Goal: Task Accomplishment & Management: Use online tool/utility

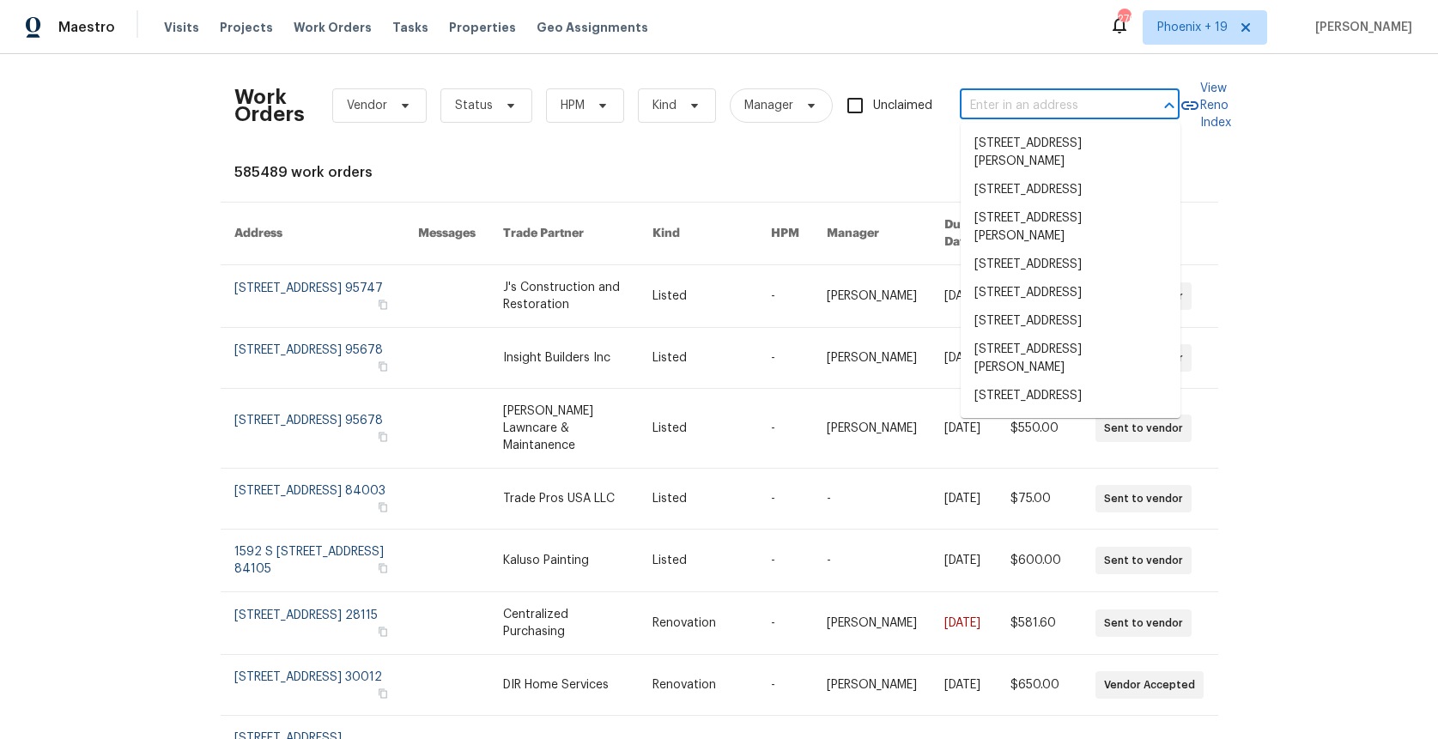
drag, startPoint x: 1081, startPoint y: 106, endPoint x: 1067, endPoint y: 105, distance: 13.8
click at [1080, 106] on input "text" at bounding box center [1046, 106] width 172 height 27
paste input "[STREET_ADDRESS][PERSON_NAME]"
type input "[STREET_ADDRESS][PERSON_NAME]"
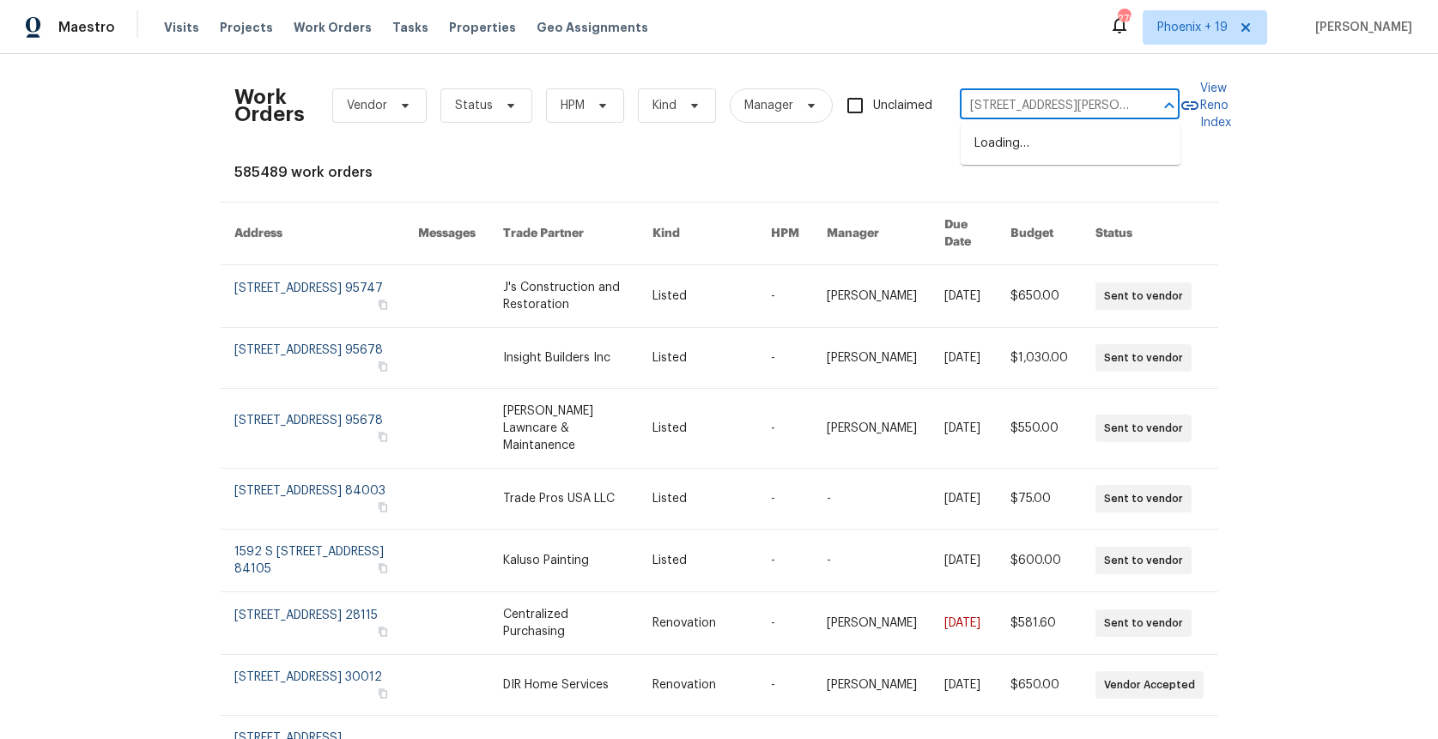
scroll to position [0, 78]
click at [1054, 149] on li "[STREET_ADDRESS][PERSON_NAME]" at bounding box center [1070, 153] width 220 height 46
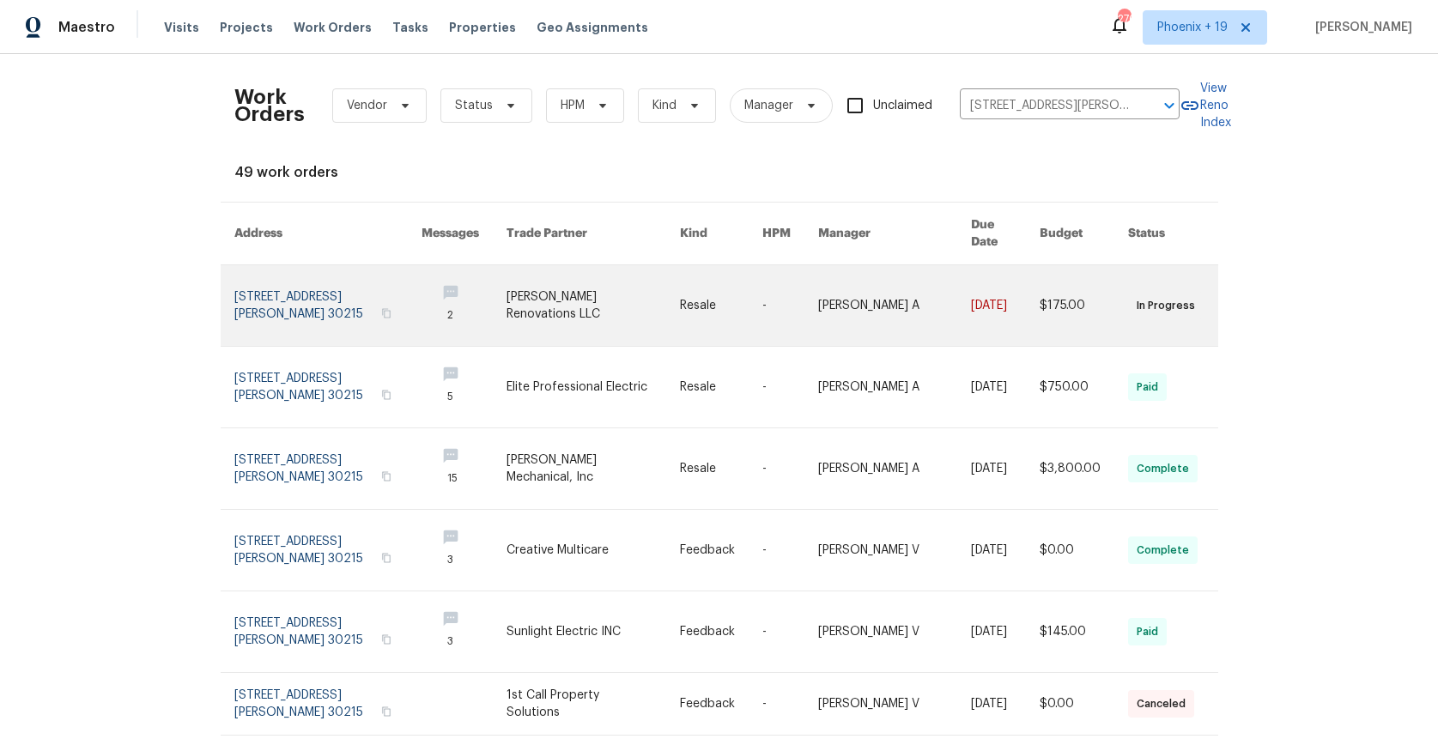
click at [653, 318] on link at bounding box center [592, 305] width 173 height 81
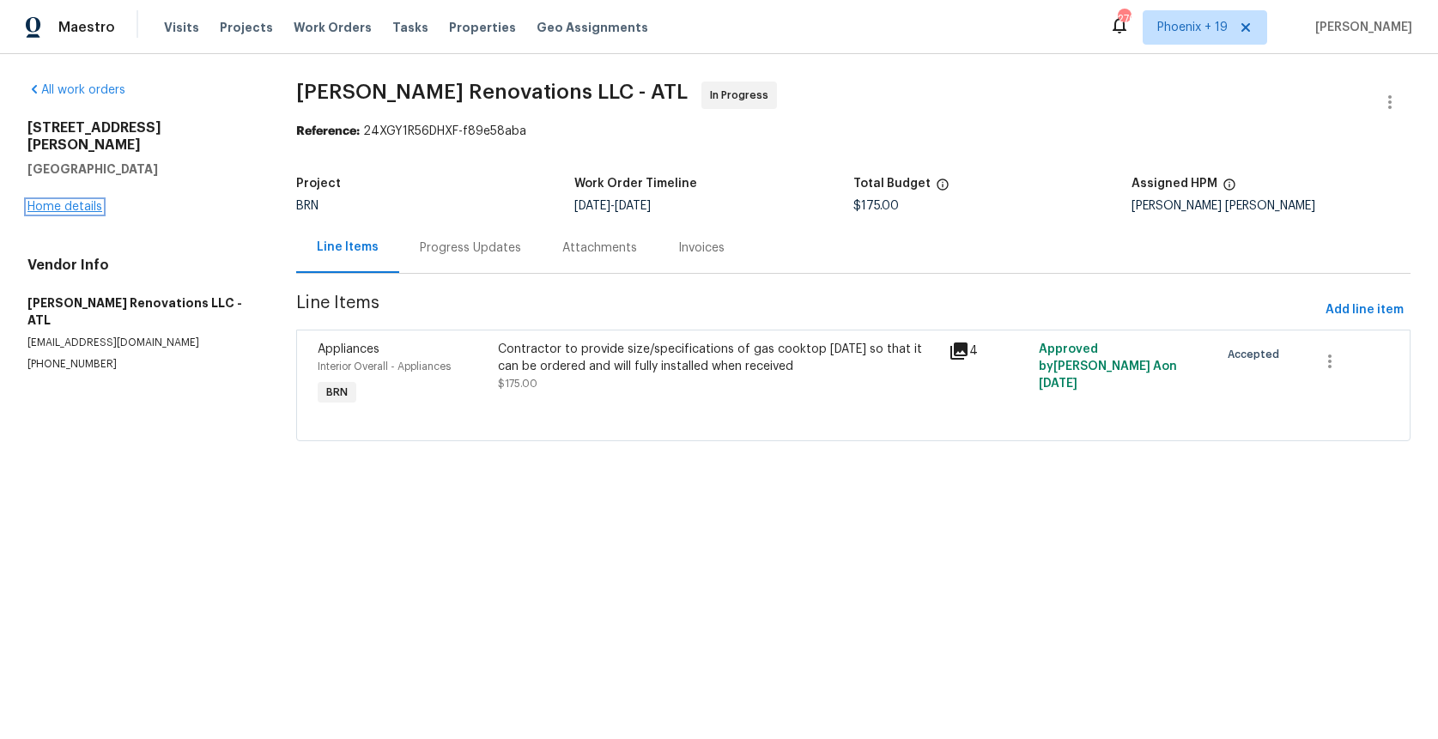
click at [57, 201] on link "Home details" at bounding box center [64, 207] width 75 height 12
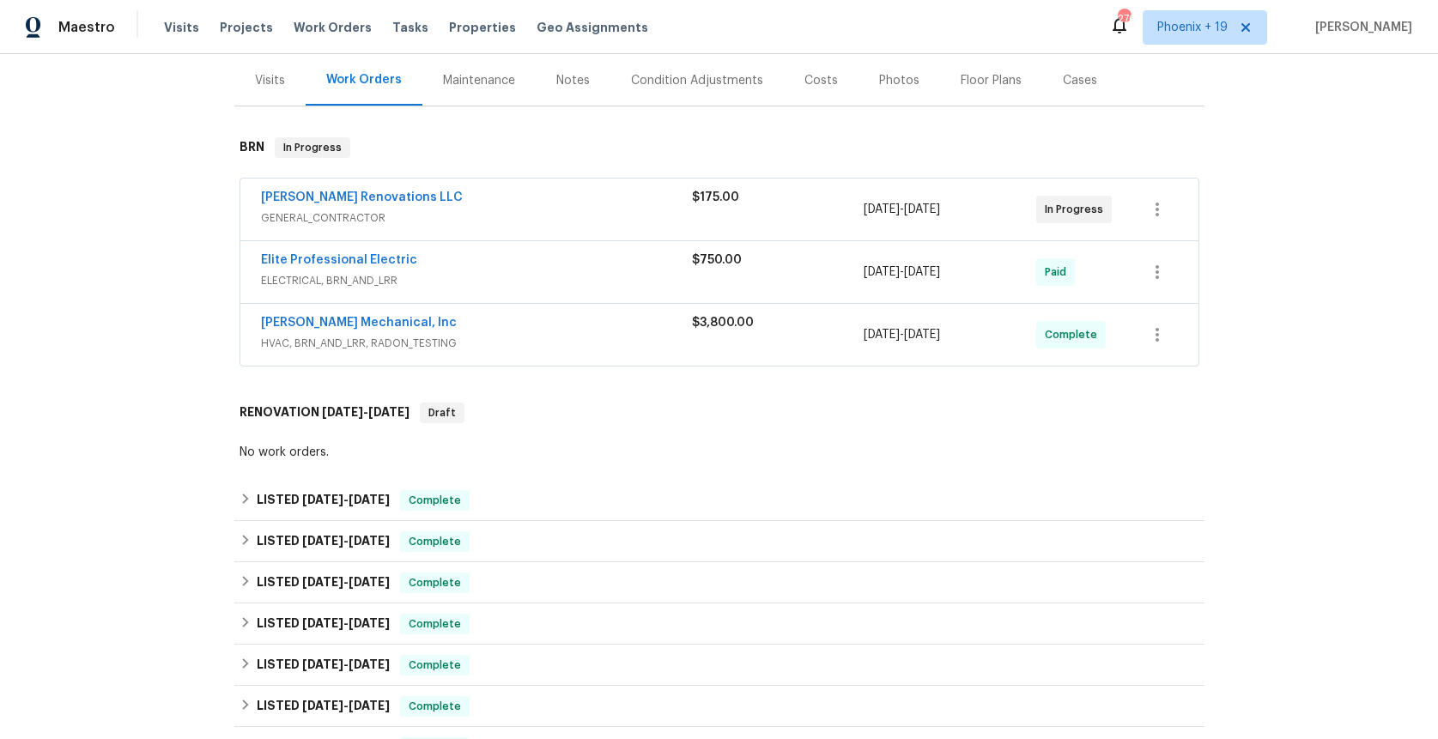
scroll to position [826, 0]
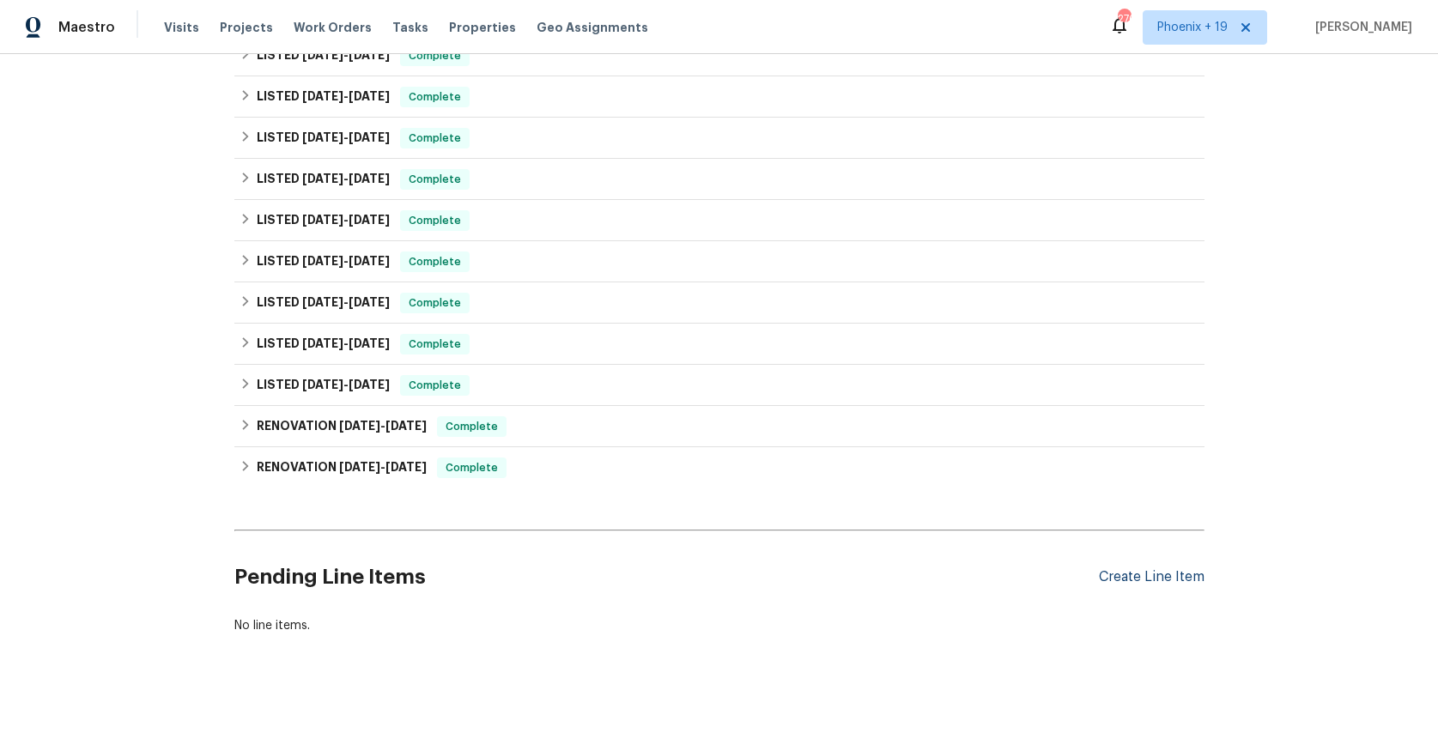
click at [1144, 569] on div "Create Line Item" at bounding box center [1152, 577] width 106 height 16
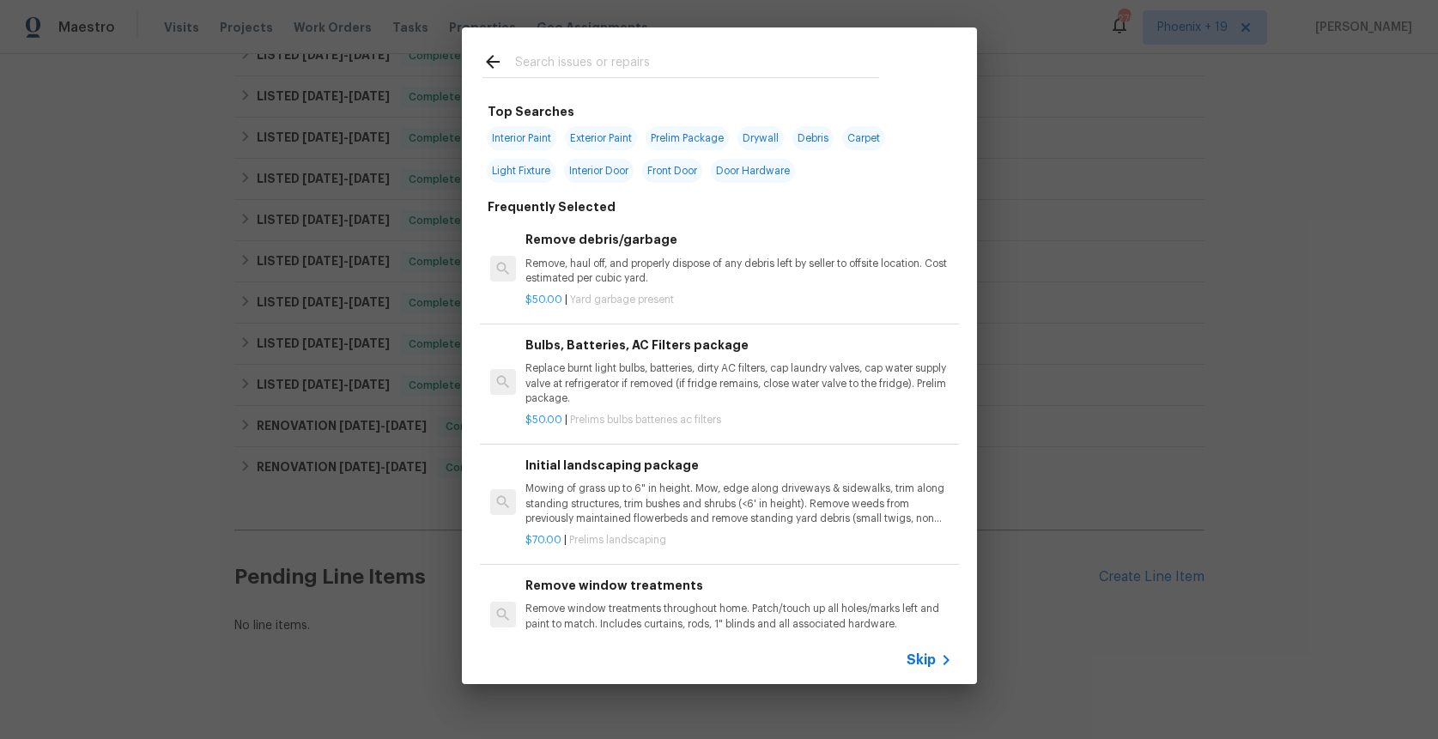
click at [645, 53] on input "text" at bounding box center [697, 64] width 364 height 26
type input "a"
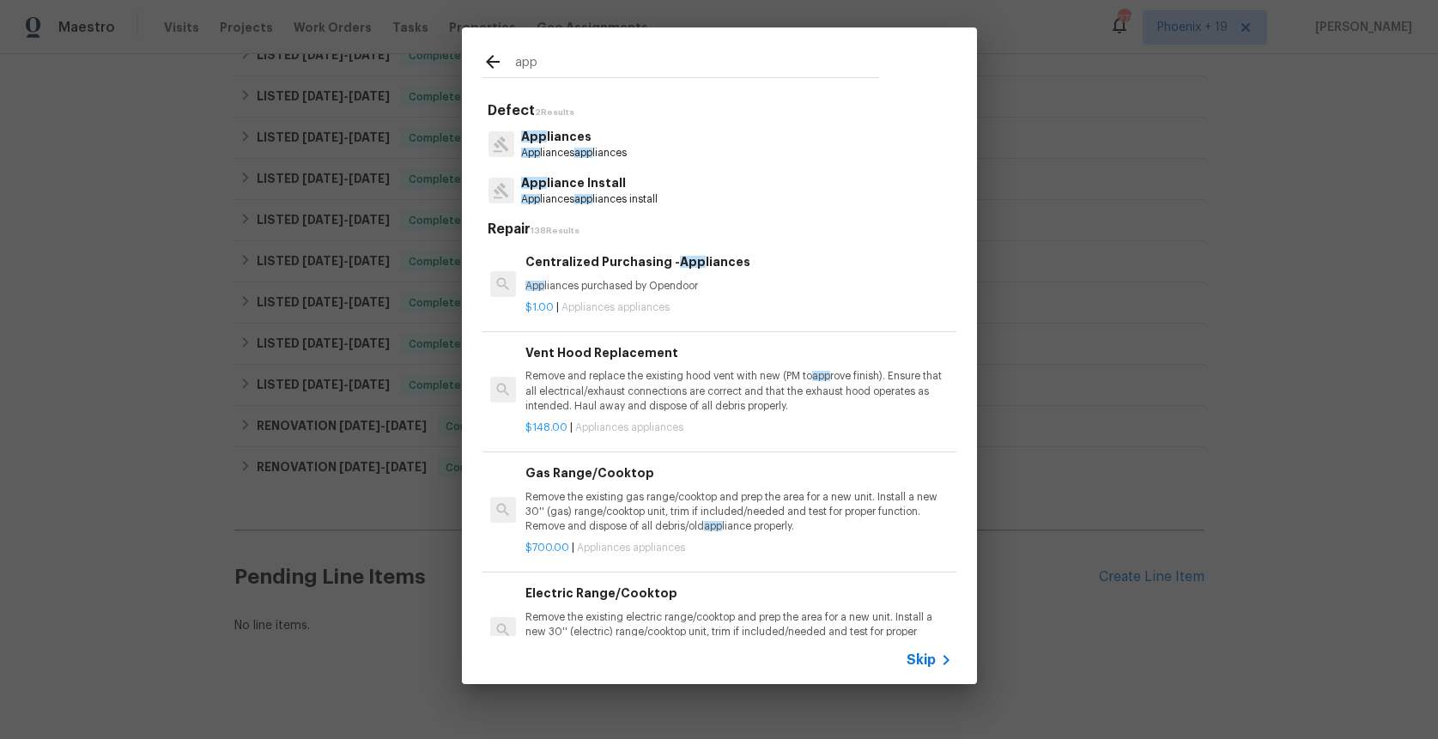
type input "app"
click at [766, 272] on div "Centralized Purchasing - App liances App liances purchased by Opendoor" at bounding box center [738, 272] width 426 height 41
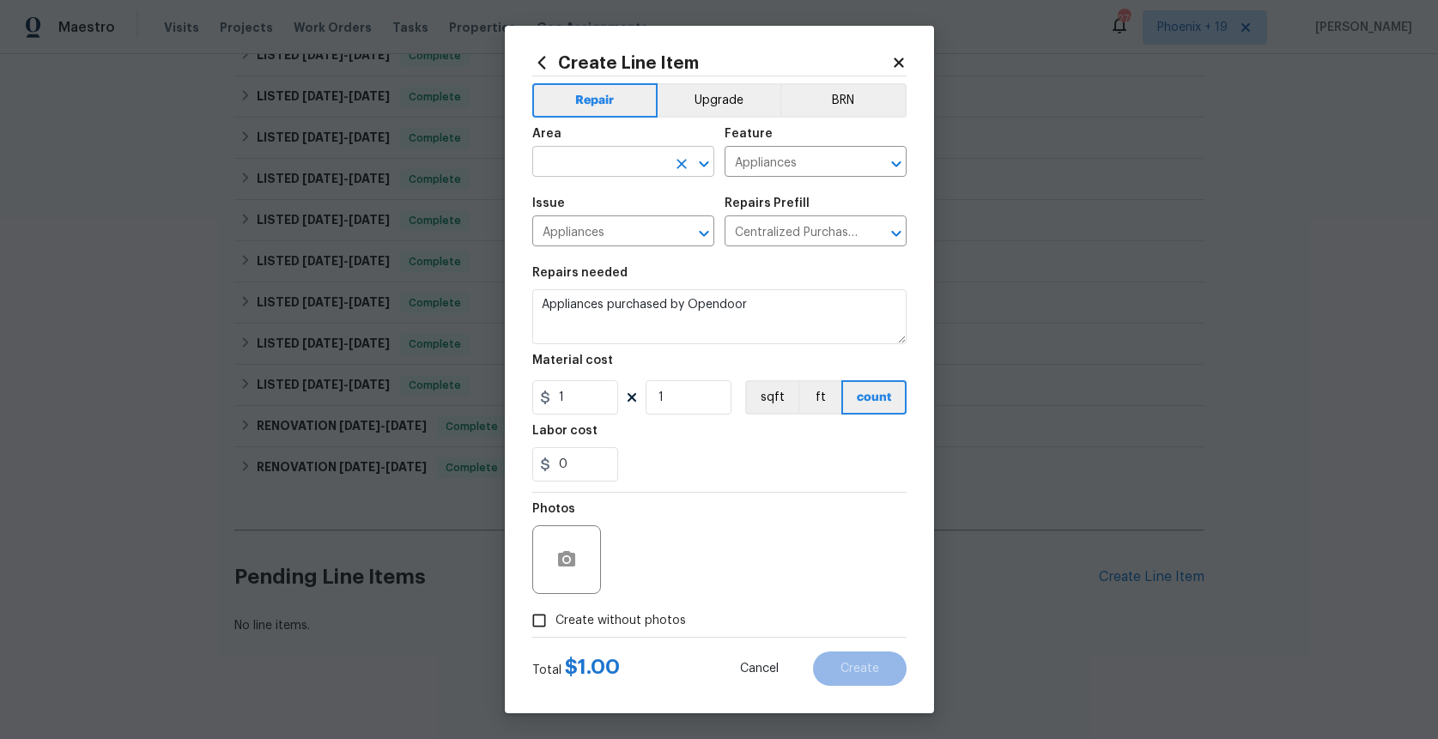
click at [658, 158] on input "text" at bounding box center [599, 163] width 134 height 27
click at [658, 202] on li "Kitchen" at bounding box center [623, 201] width 182 height 28
type input "Kitchen"
click at [882, 97] on button "BRN" at bounding box center [843, 100] width 126 height 34
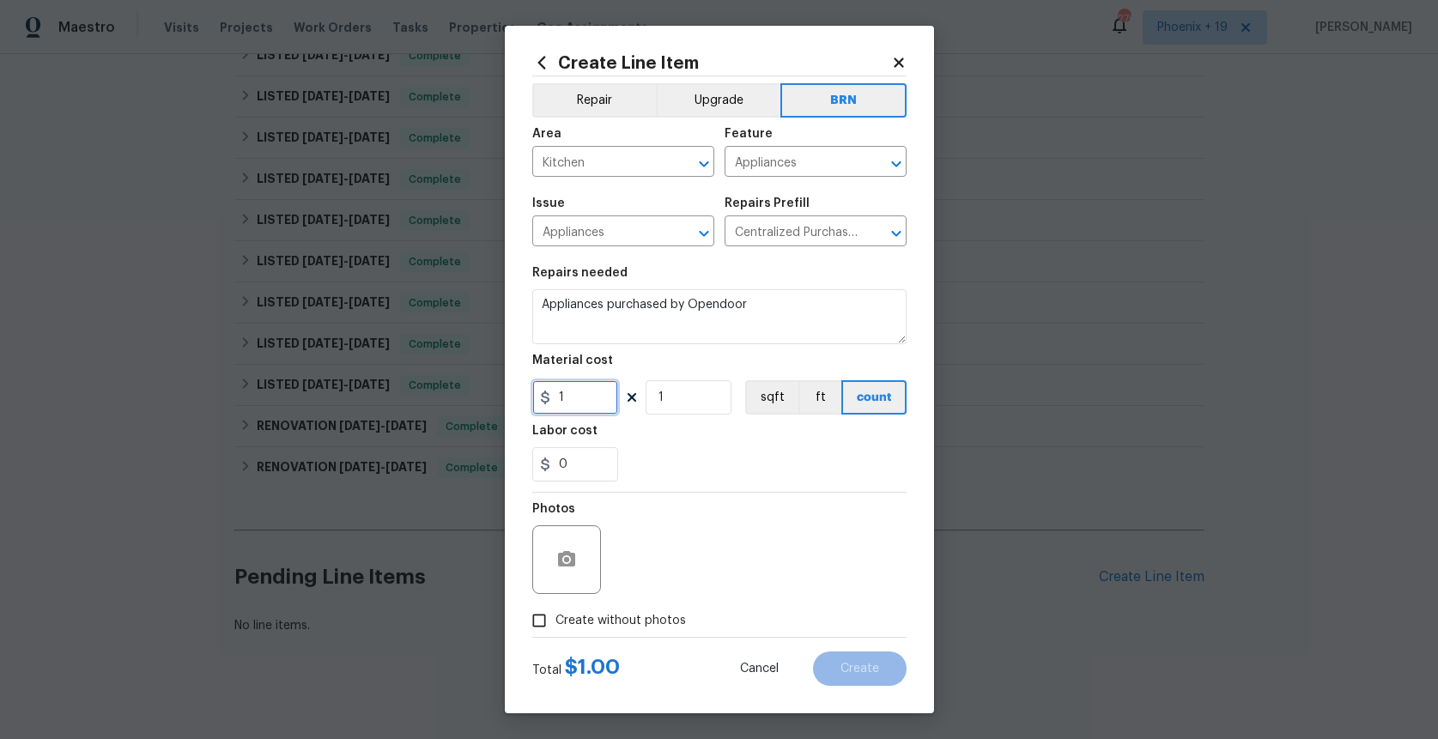
drag, startPoint x: 584, startPoint y: 394, endPoint x: 525, endPoint y: 391, distance: 59.3
click at [525, 391] on div "Create Line Item Repair Upgrade BRN Area Kitchen ​ Feature Appliances ​ Issue A…" at bounding box center [719, 369] width 429 height 687
type input "418.92"
click at [663, 615] on span "Create without photos" at bounding box center [620, 621] width 130 height 18
click at [555, 615] on input "Create without photos" at bounding box center [539, 620] width 33 height 33
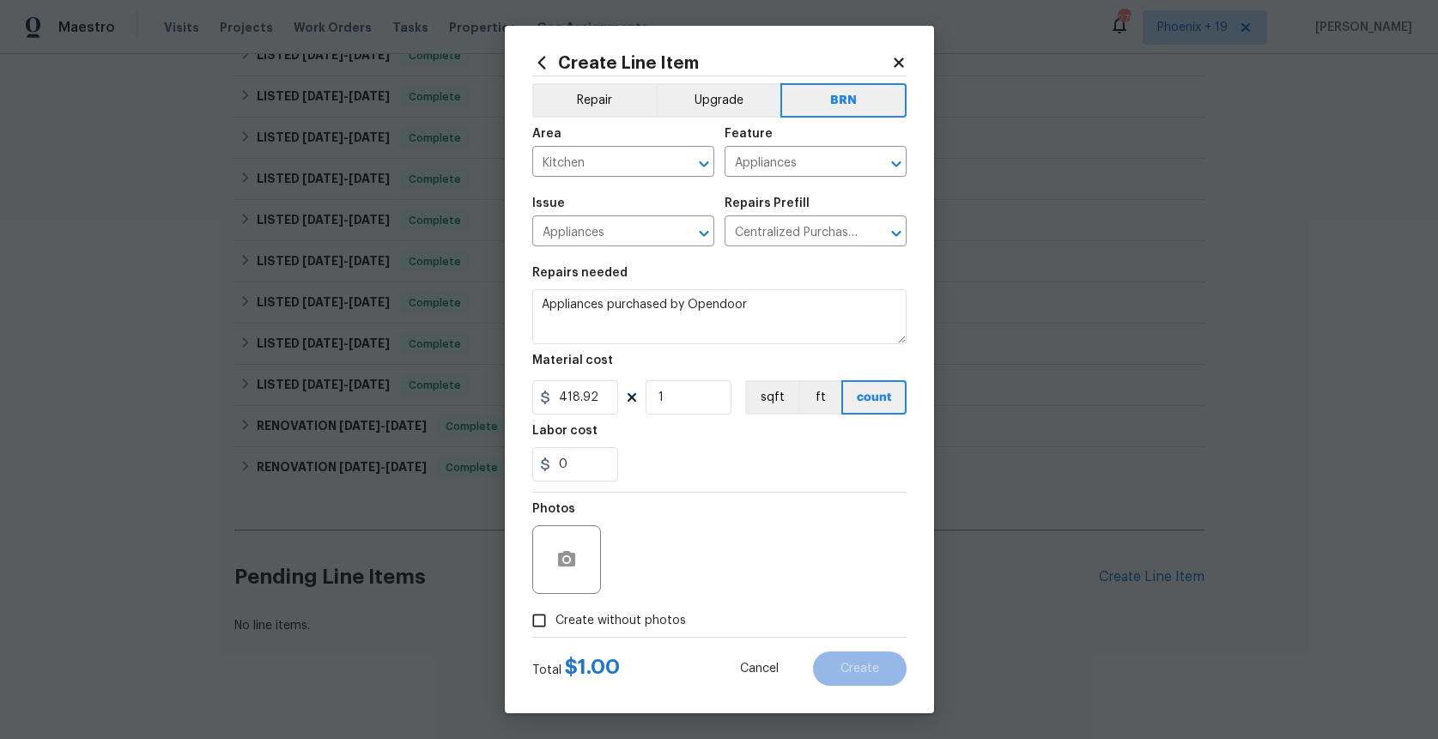
checkbox input "true"
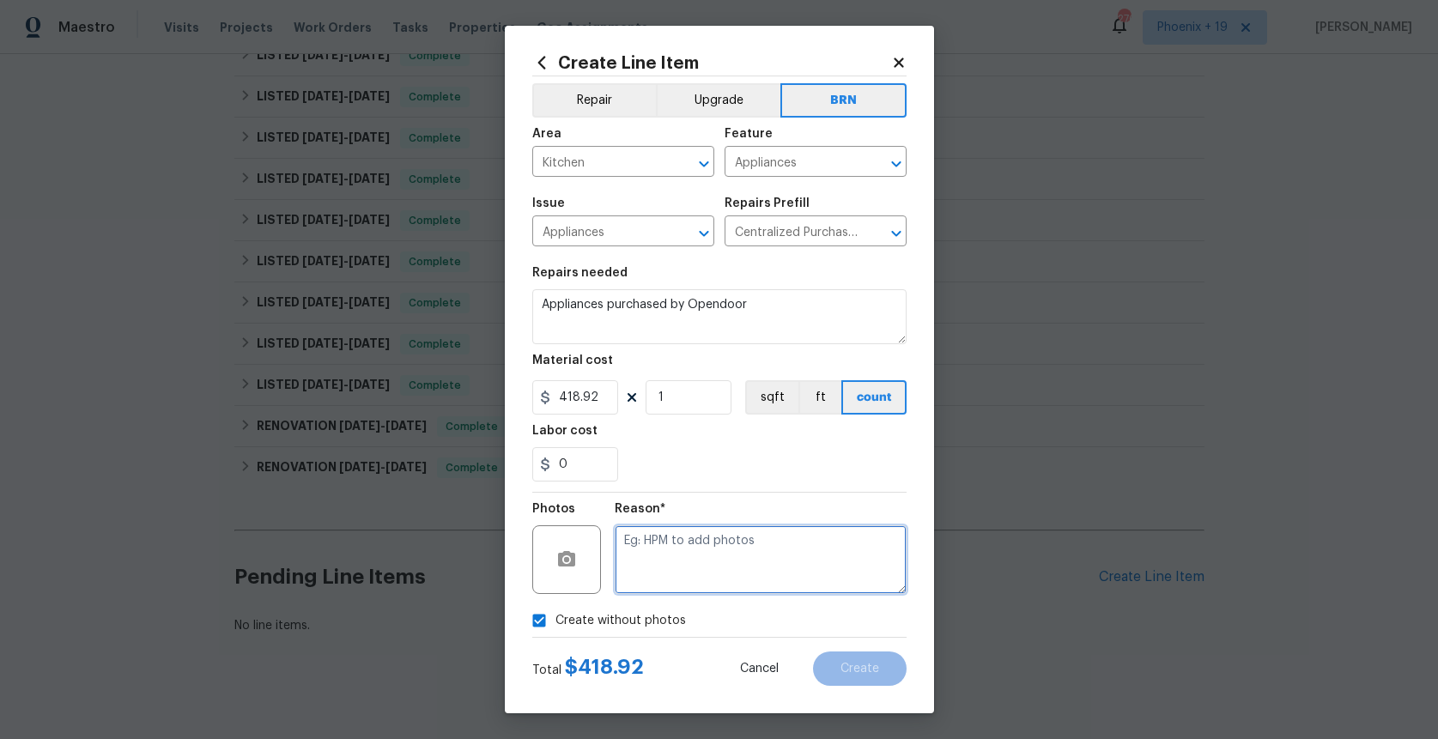
click at [672, 576] on textarea at bounding box center [761, 559] width 292 height 69
type textarea "NA"
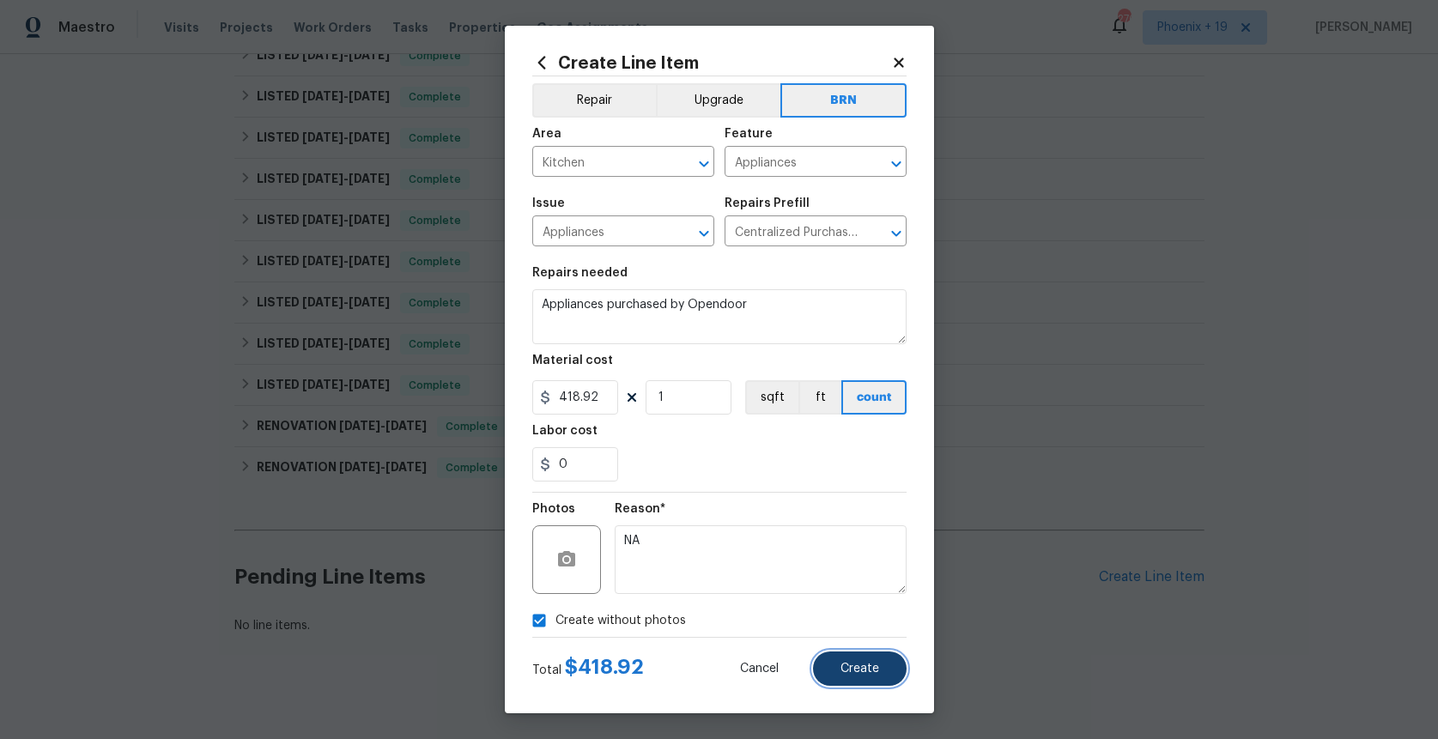
click at [851, 663] on span "Create" at bounding box center [859, 669] width 39 height 13
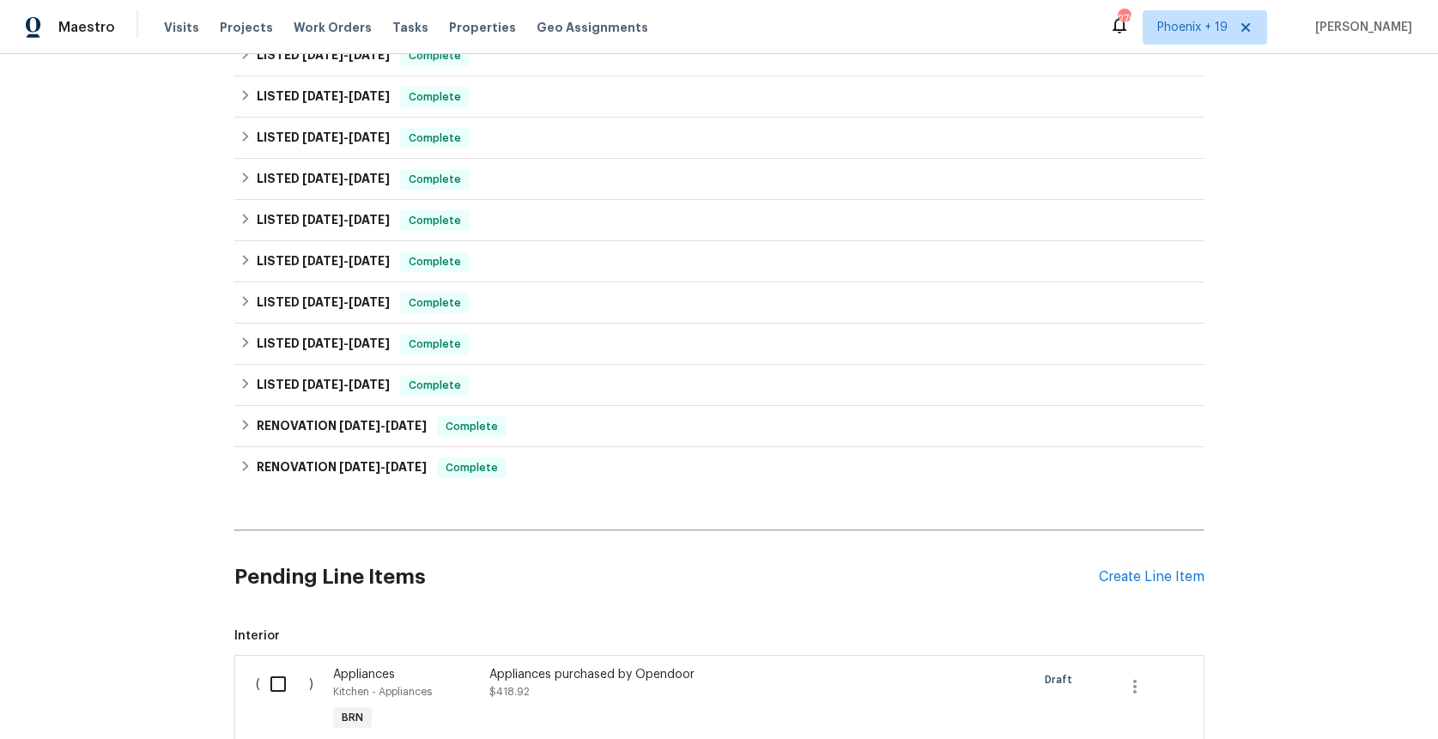
click at [286, 668] on input "checkbox" at bounding box center [284, 684] width 49 height 36
checkbox input "true"
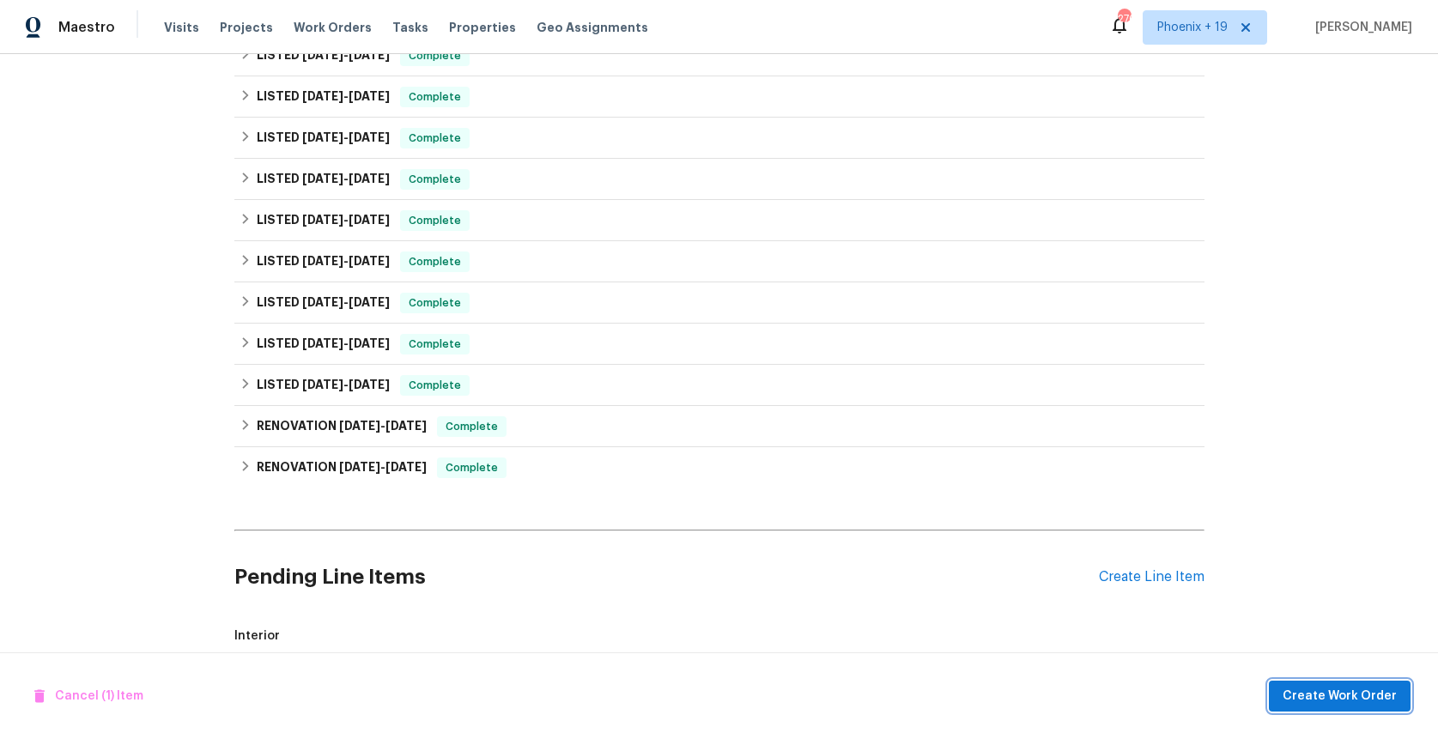
click at [1308, 708] on button "Create Work Order" at bounding box center [1339, 697] width 142 height 32
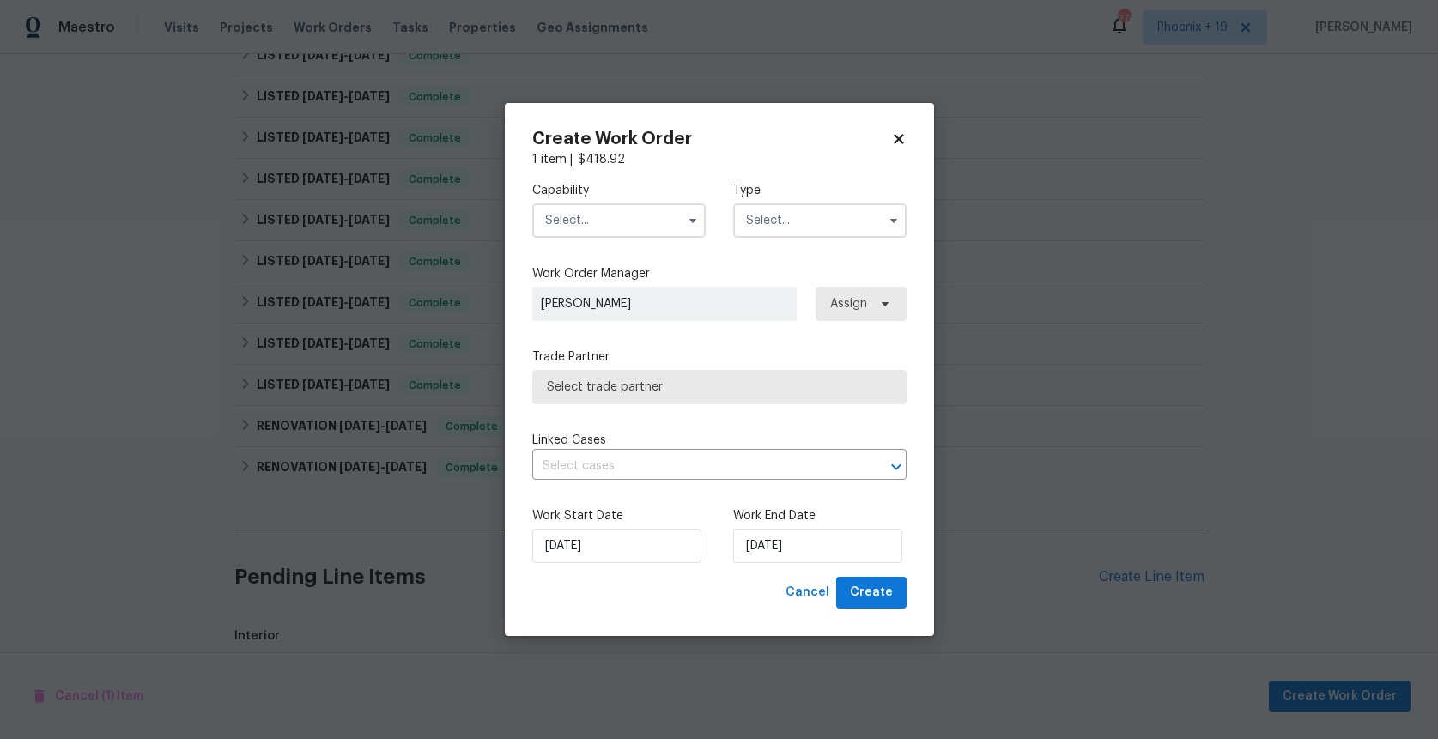
click at [630, 223] on input "text" at bounding box center [618, 220] width 173 height 34
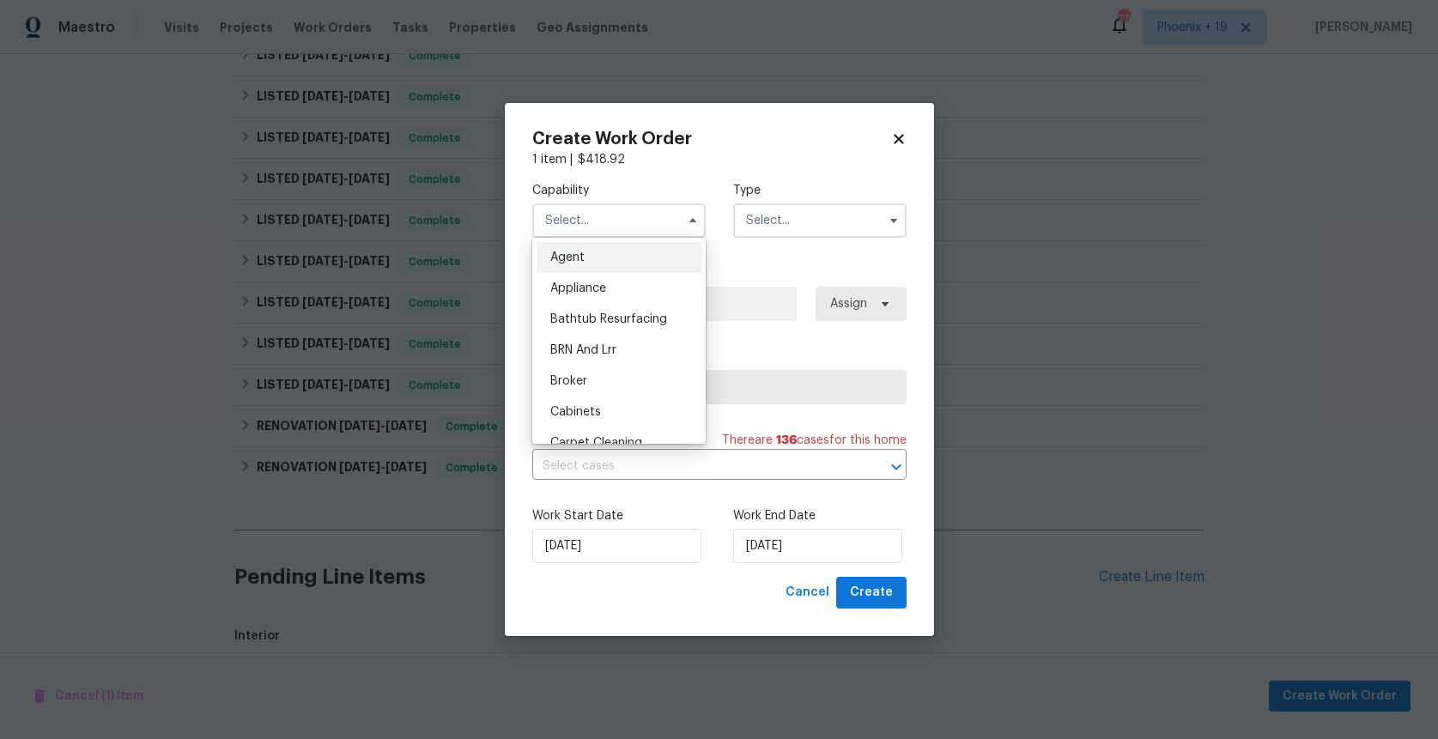
drag, startPoint x: 590, startPoint y: 286, endPoint x: 621, endPoint y: 280, distance: 31.5
click at [590, 286] on span "Appliance" at bounding box center [578, 288] width 56 height 12
type input "Appliance"
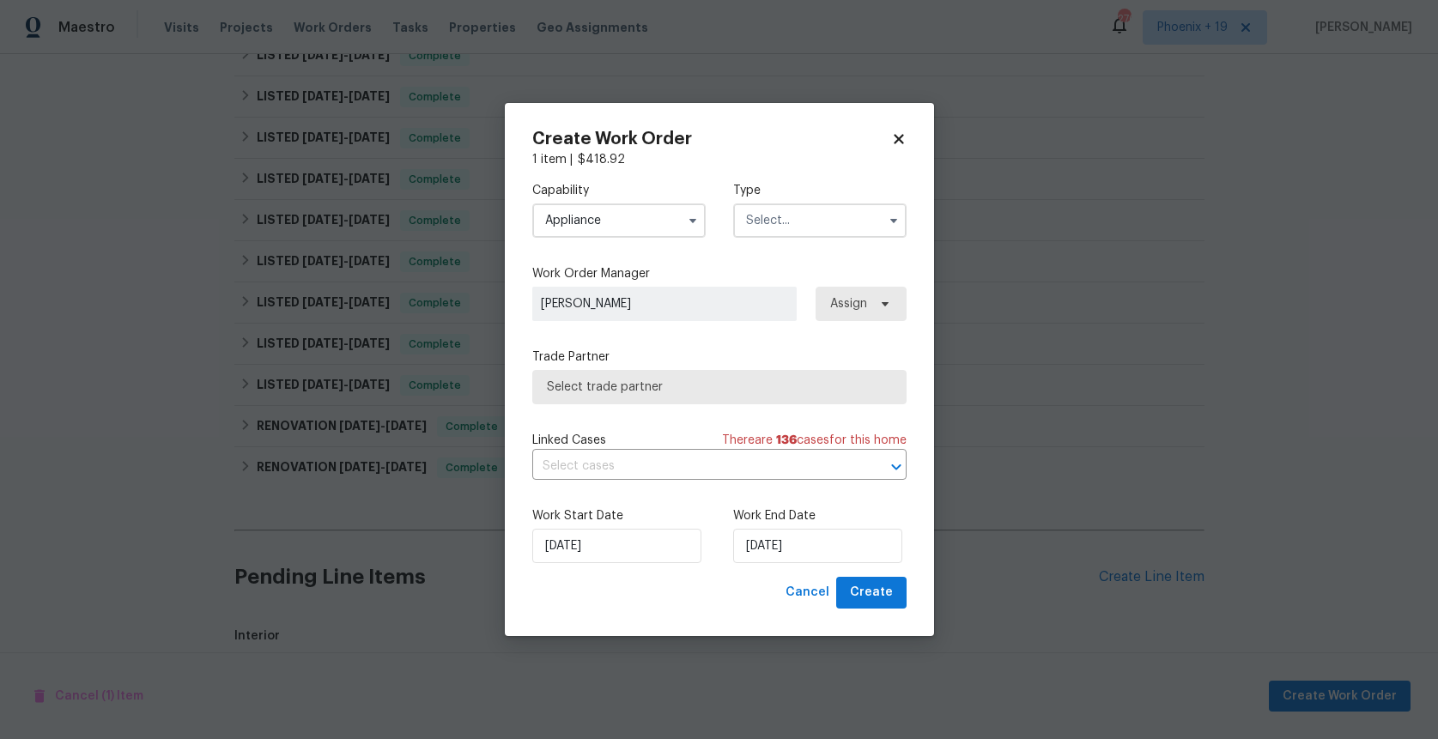
click at [858, 219] on input "text" at bounding box center [819, 220] width 173 height 34
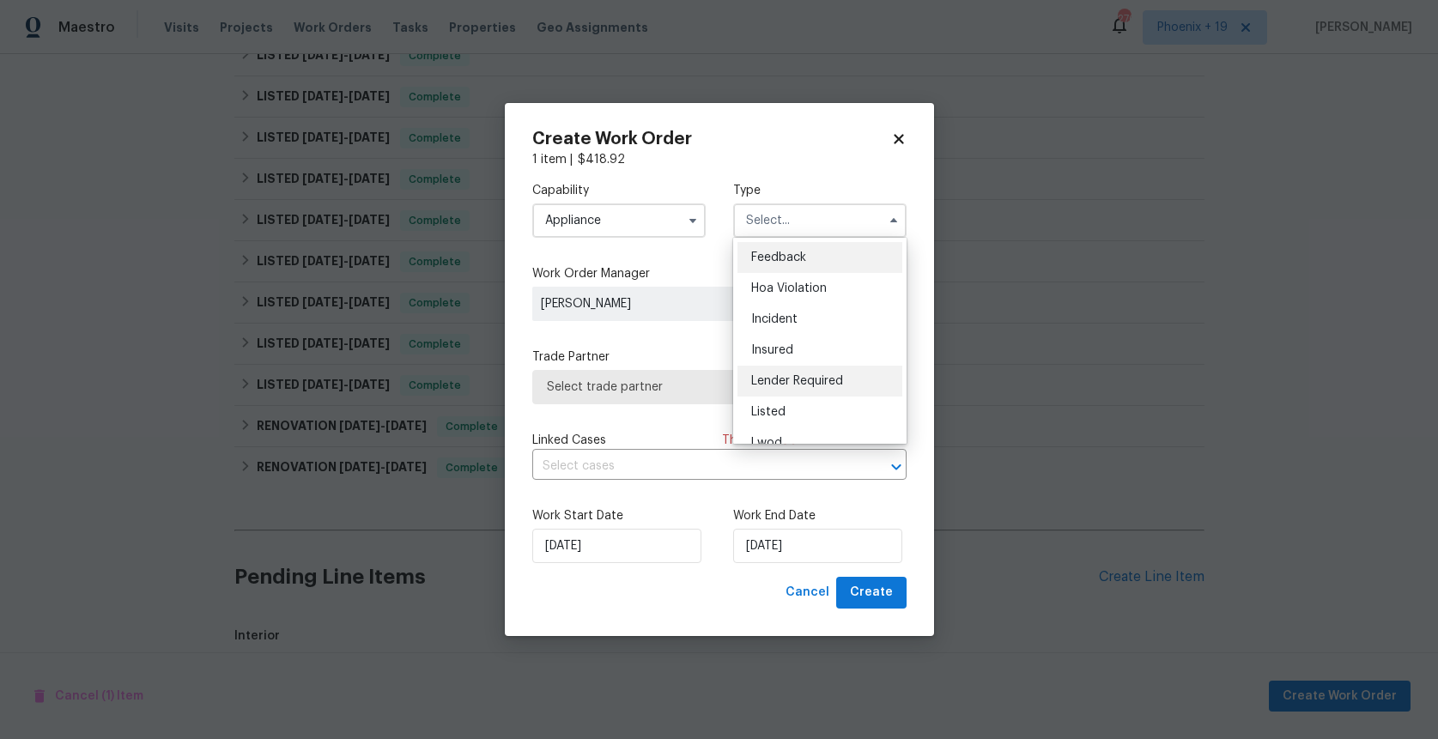
scroll to position [204, 0]
click at [819, 362] on div "Resale" at bounding box center [819, 362] width 165 height 31
type input "Resale"
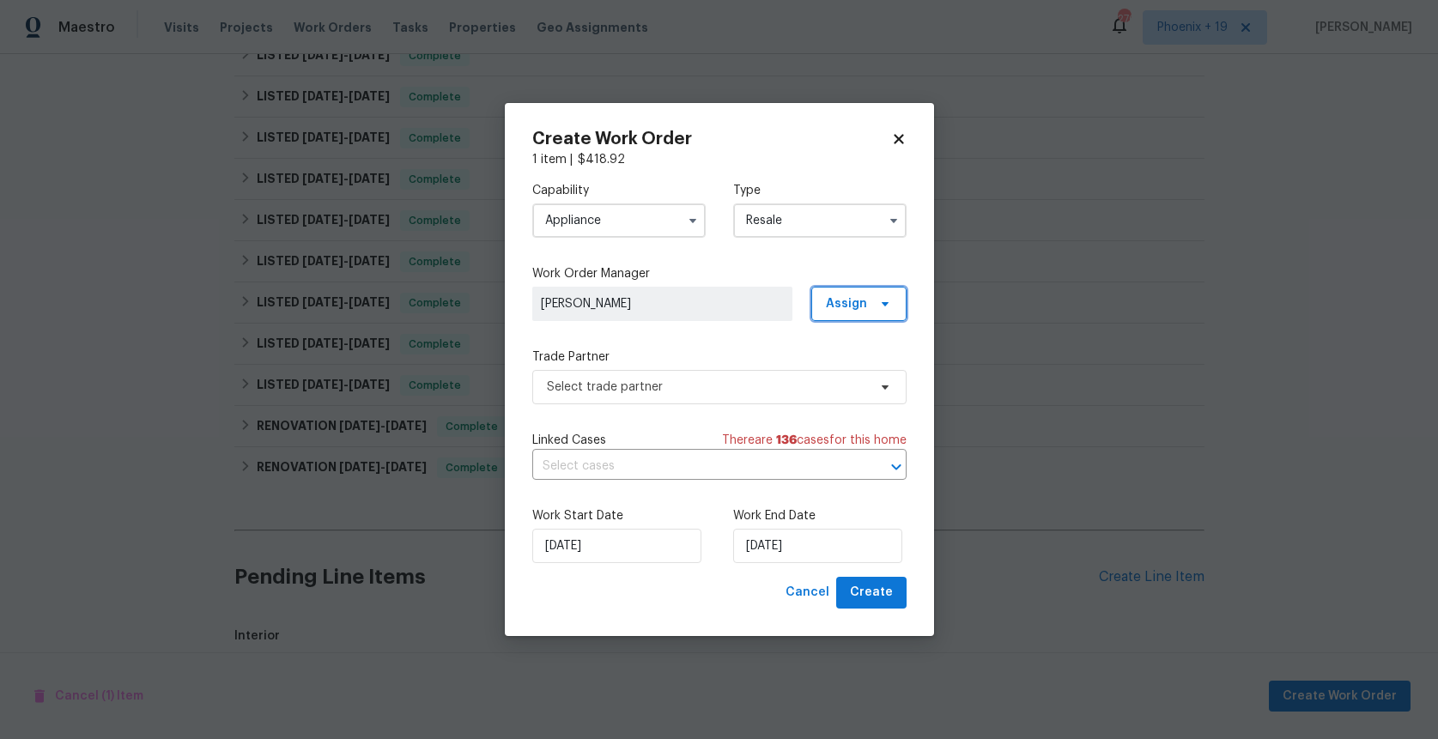
click at [832, 304] on span "Assign" at bounding box center [846, 303] width 41 height 17
click at [845, 381] on div "Assign to HPM" at bounding box center [864, 376] width 81 height 17
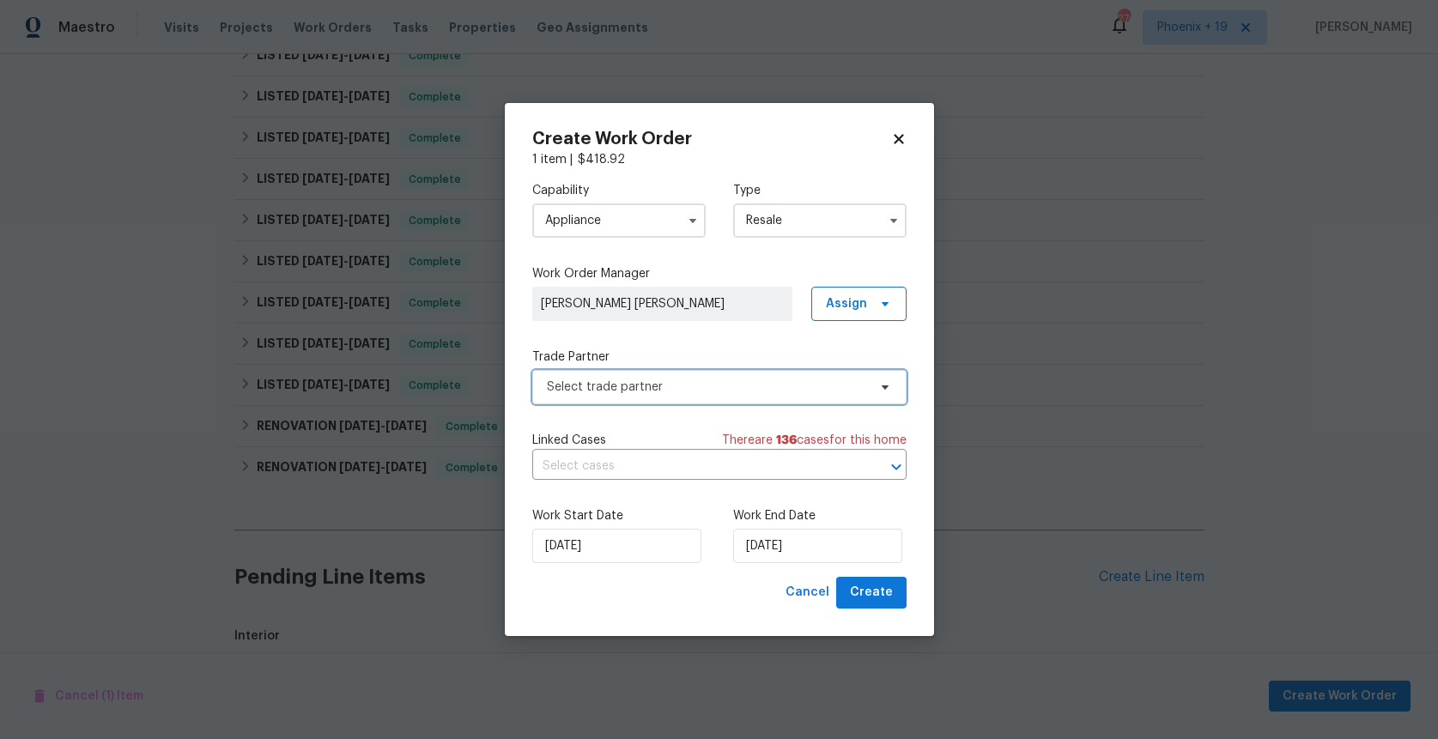
click at [714, 384] on span "Select trade partner" at bounding box center [707, 386] width 320 height 17
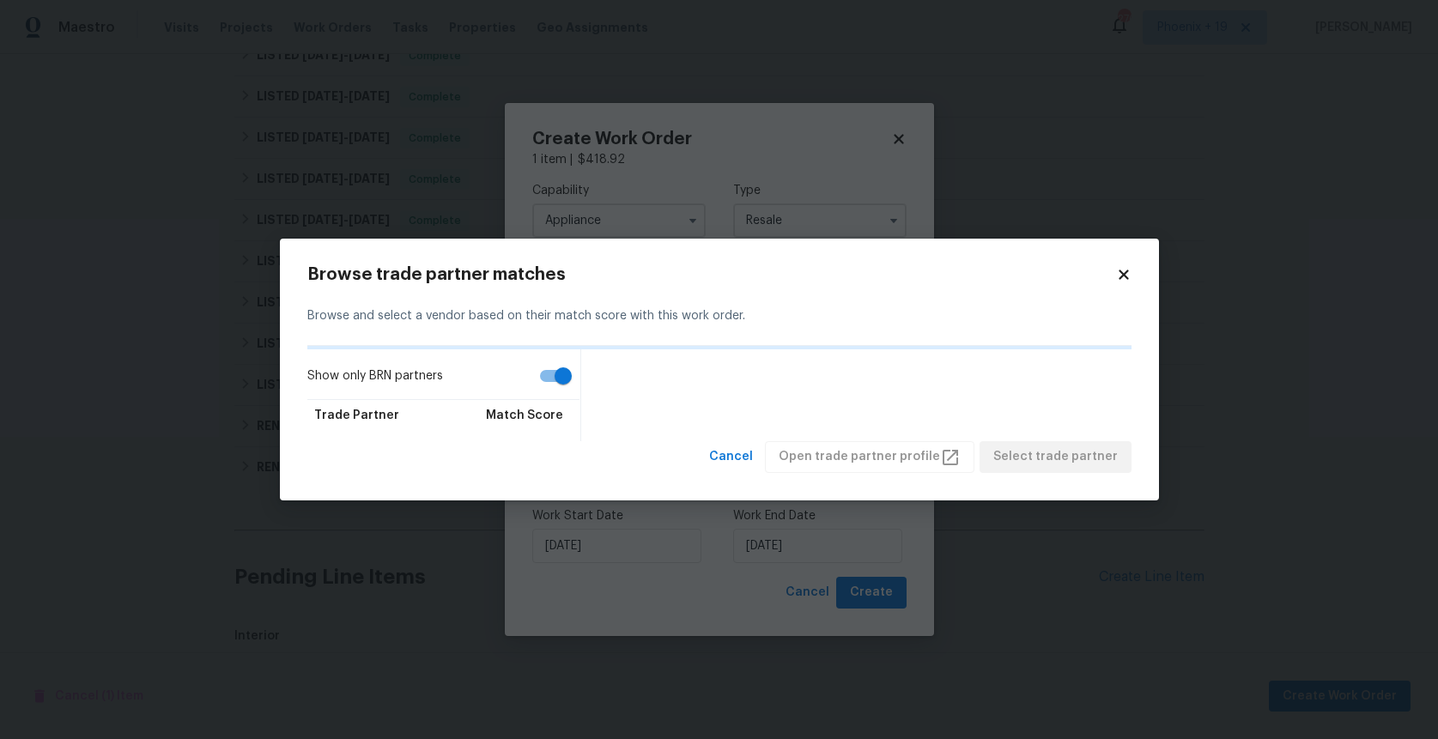
click at [1112, 269] on h2 "Browse trade partner matches" at bounding box center [711, 274] width 808 height 17
click at [1121, 272] on icon at bounding box center [1122, 274] width 9 height 9
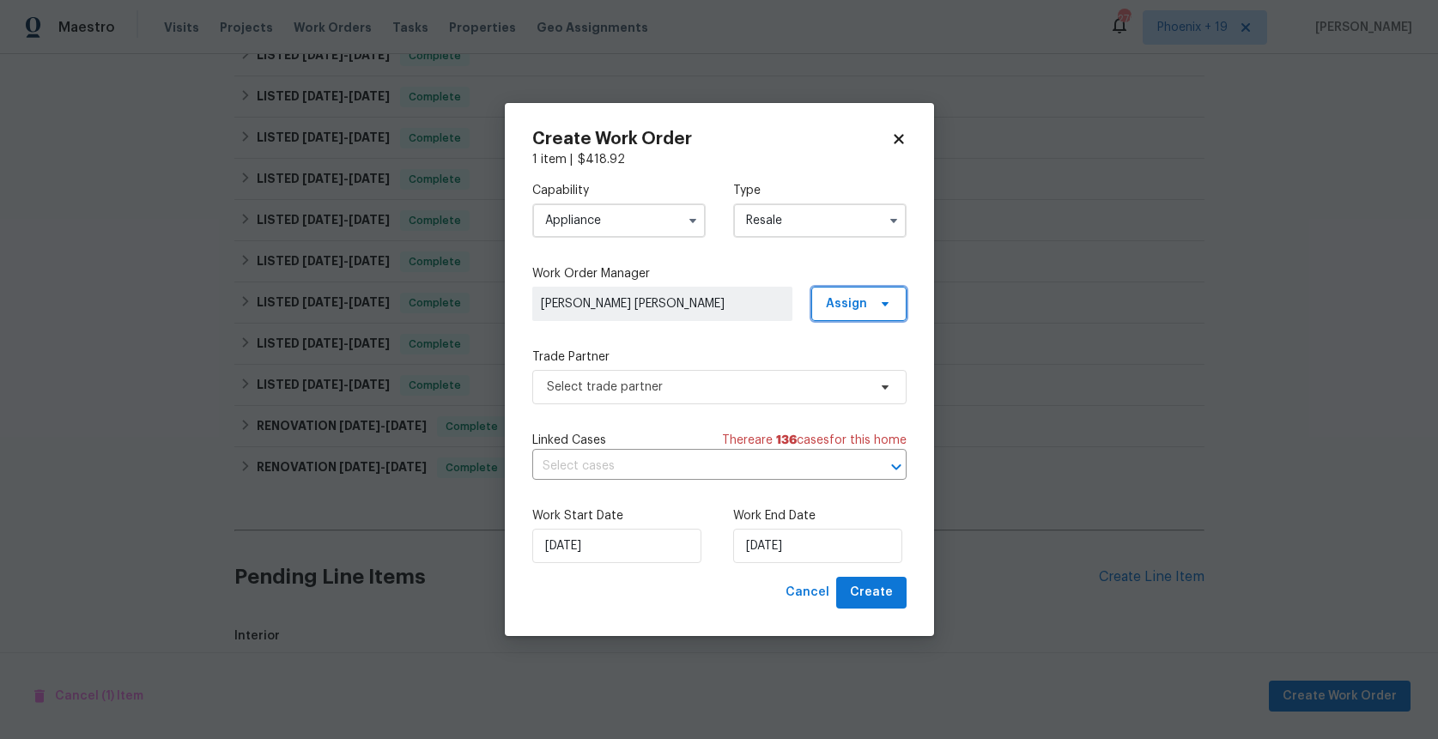
click at [832, 306] on span "Assign" at bounding box center [846, 303] width 41 height 17
click at [825, 372] on div "Assign to me" at bounding box center [861, 376] width 75 height 17
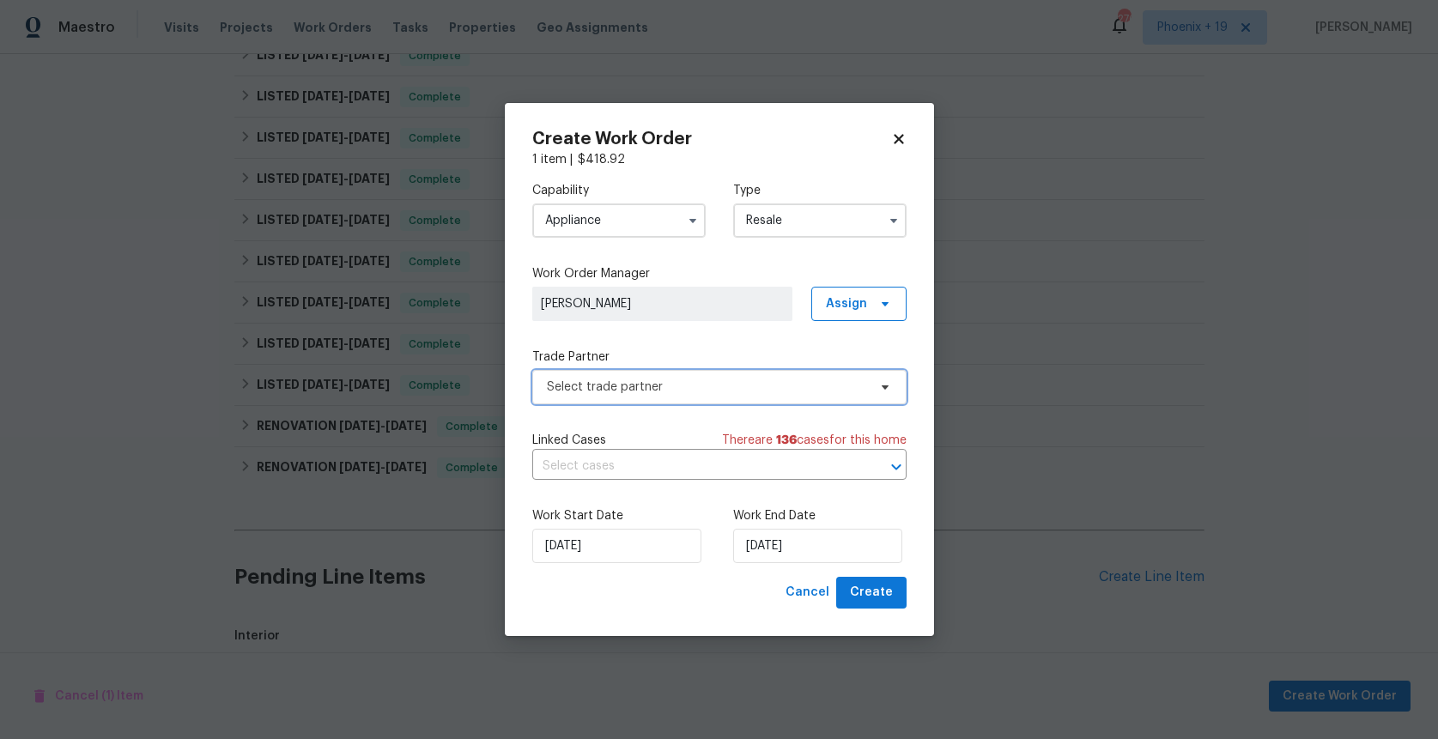
click at [723, 381] on span "Select trade partner" at bounding box center [707, 386] width 320 height 17
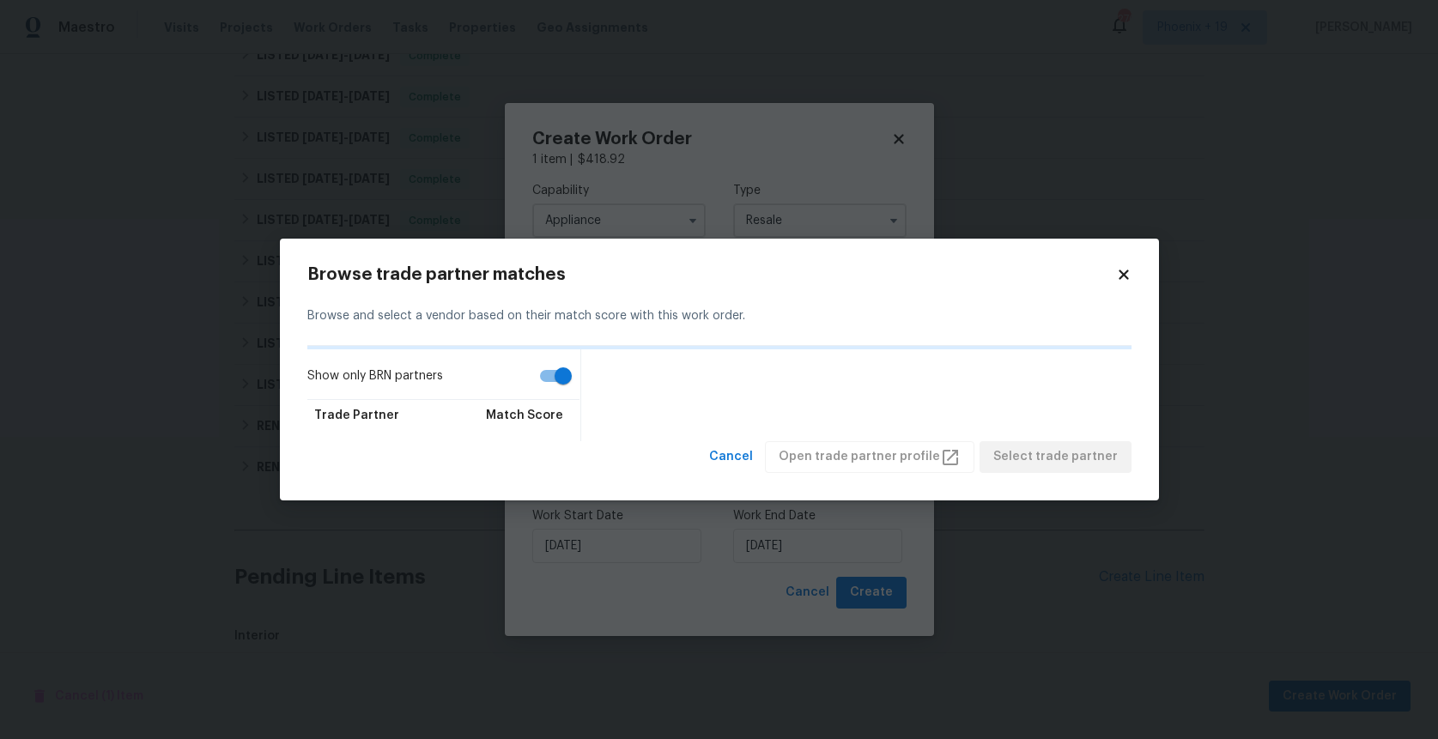
click at [571, 380] on input "Show only BRN partners" at bounding box center [563, 376] width 98 height 33
checkbox input "false"
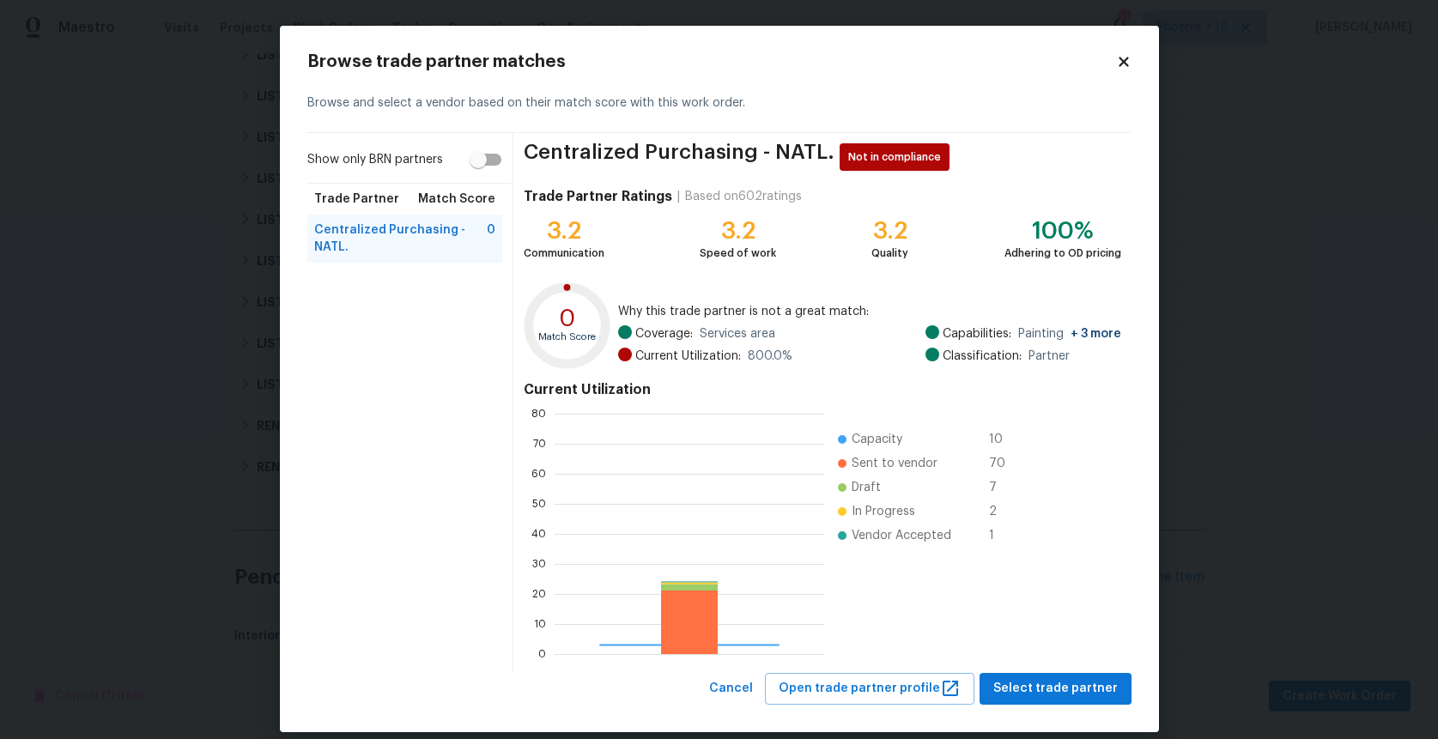
scroll to position [240, 269]
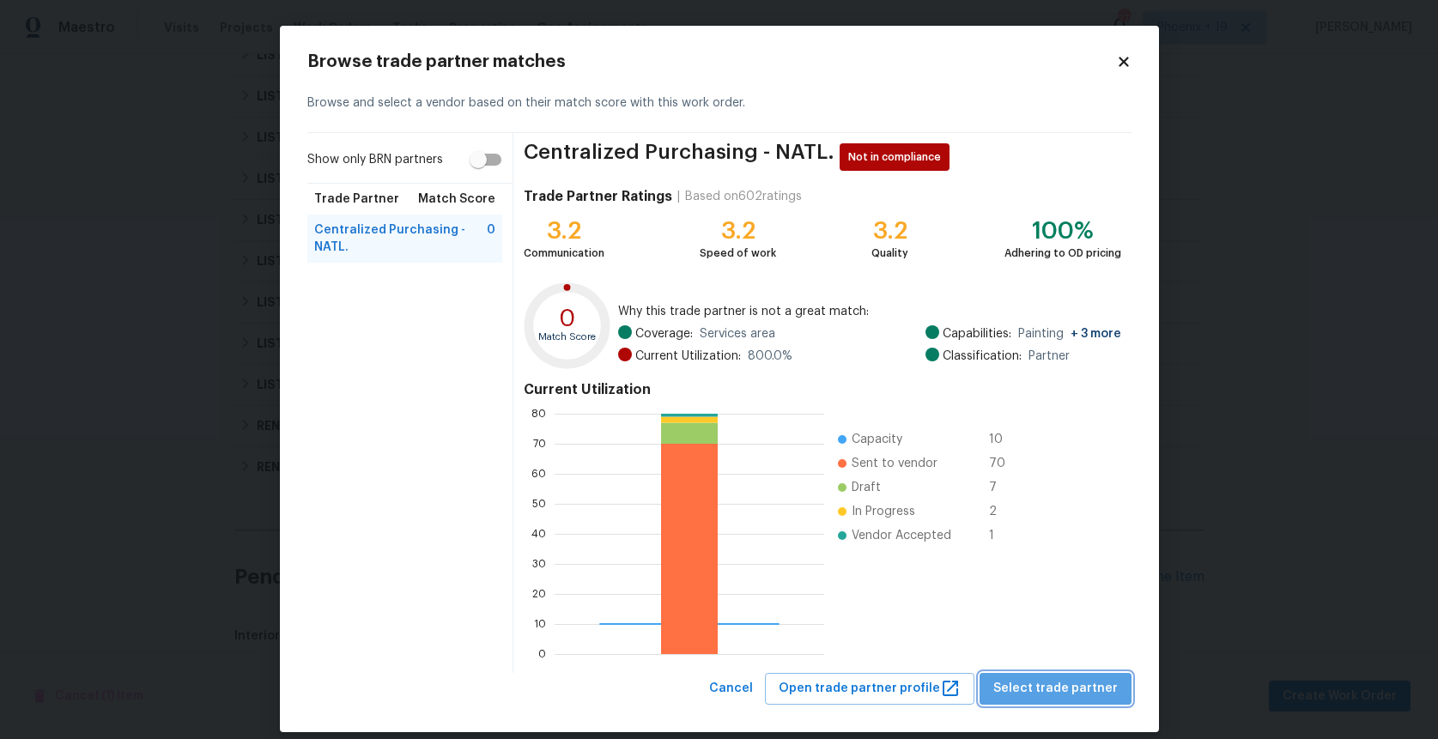
click at [1070, 692] on span "Select trade partner" at bounding box center [1055, 688] width 124 height 21
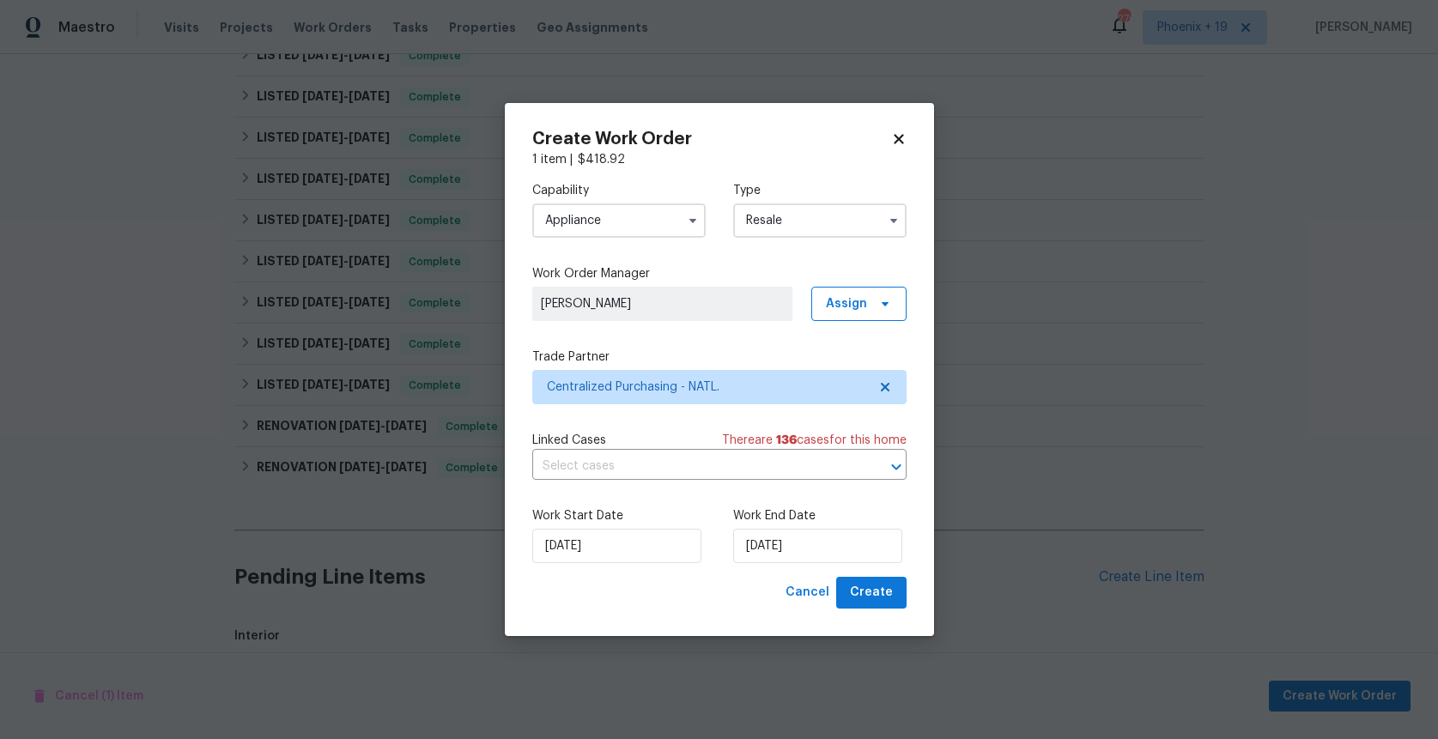
click at [883, 609] on div "Create Work Order 1 item | $ 418.92 Capability Appliance Type Resale Work Order…" at bounding box center [719, 369] width 429 height 533
click at [880, 604] on button "Create" at bounding box center [871, 593] width 70 height 32
checkbox input "false"
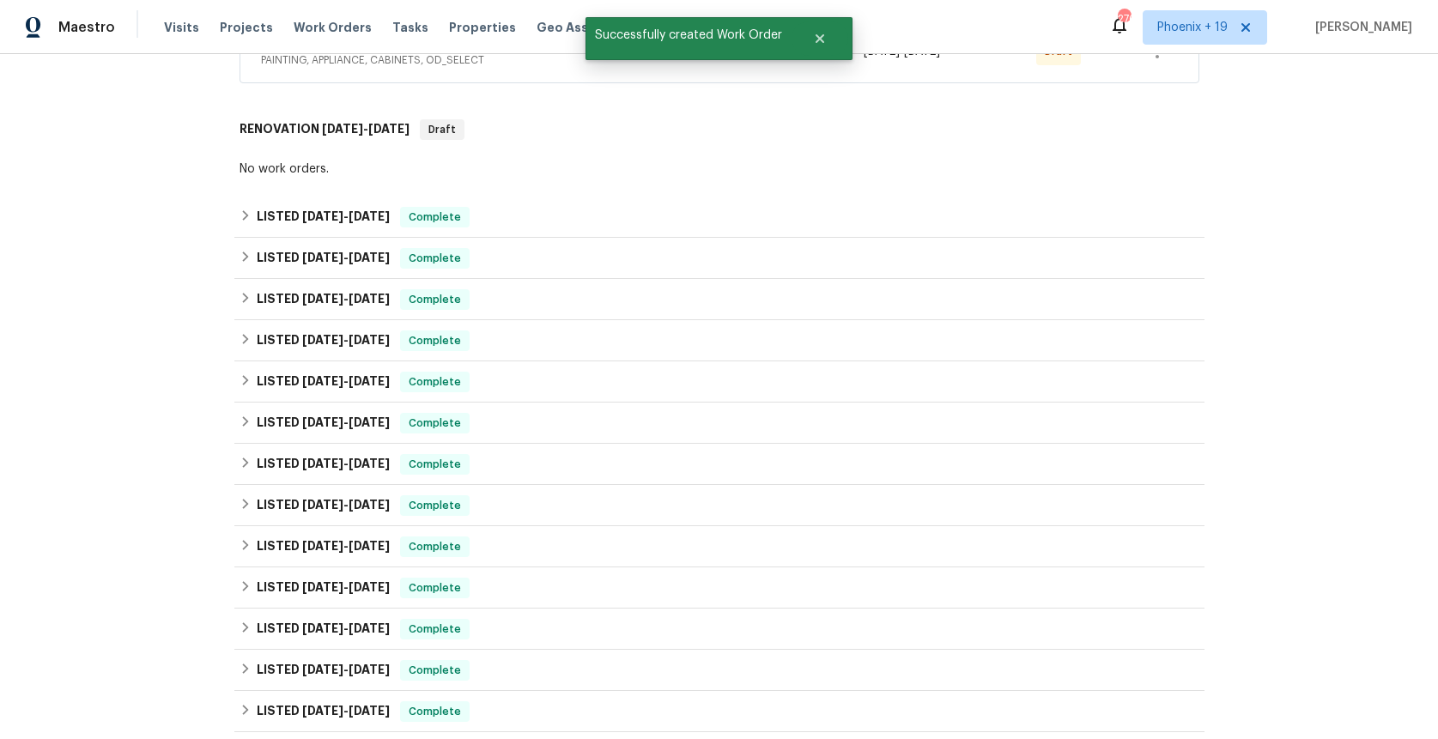
scroll to position [143, 0]
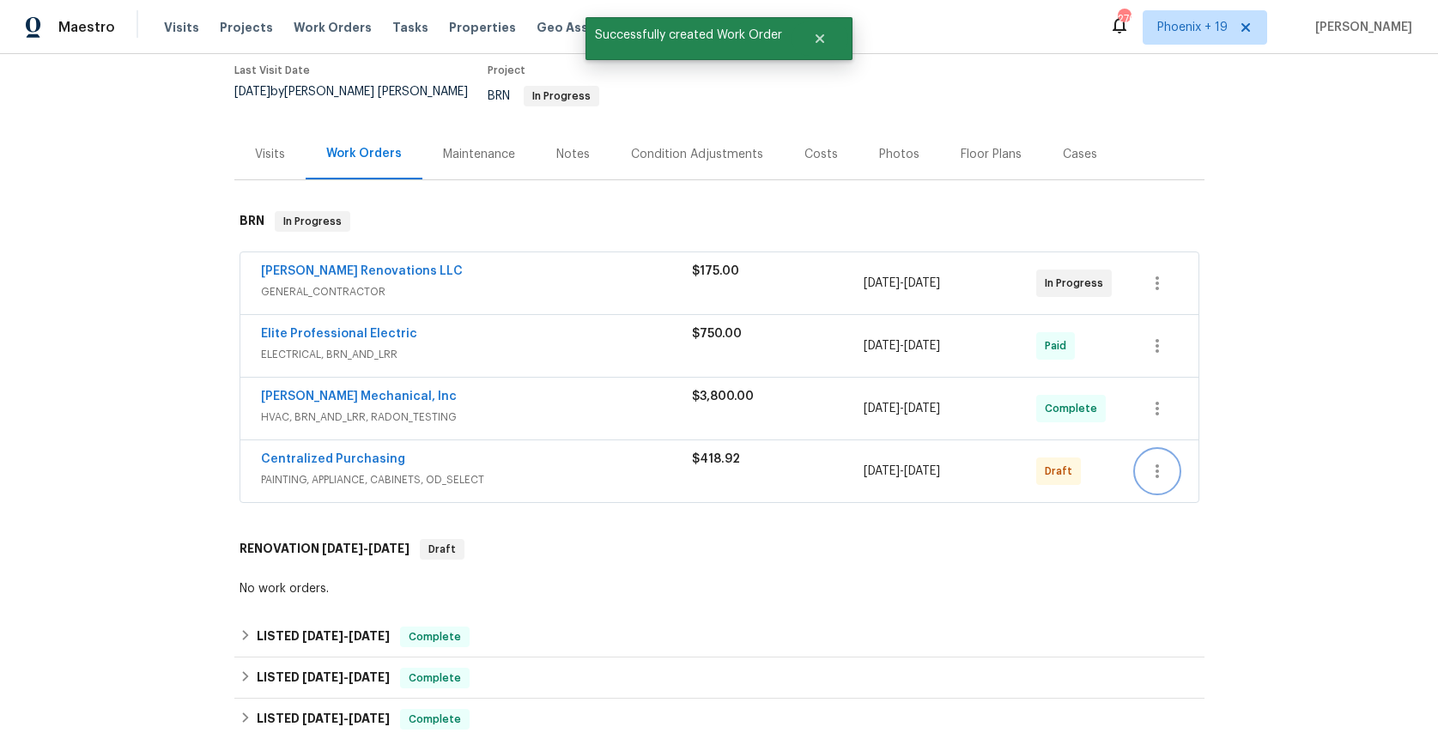
click at [1154, 463] on icon "button" at bounding box center [1157, 471] width 21 height 21
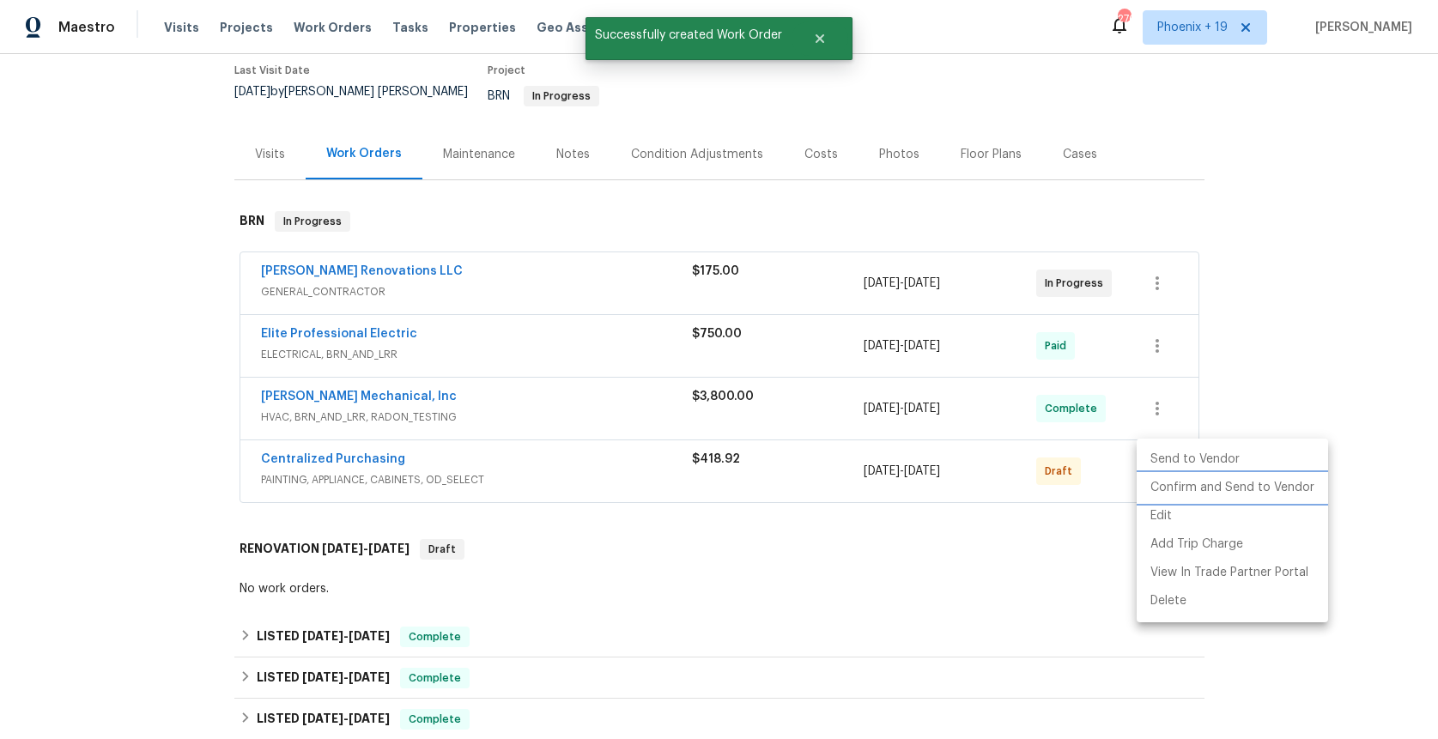
click at [1161, 480] on li "Confirm and Send to Vendor" at bounding box center [1231, 488] width 191 height 28
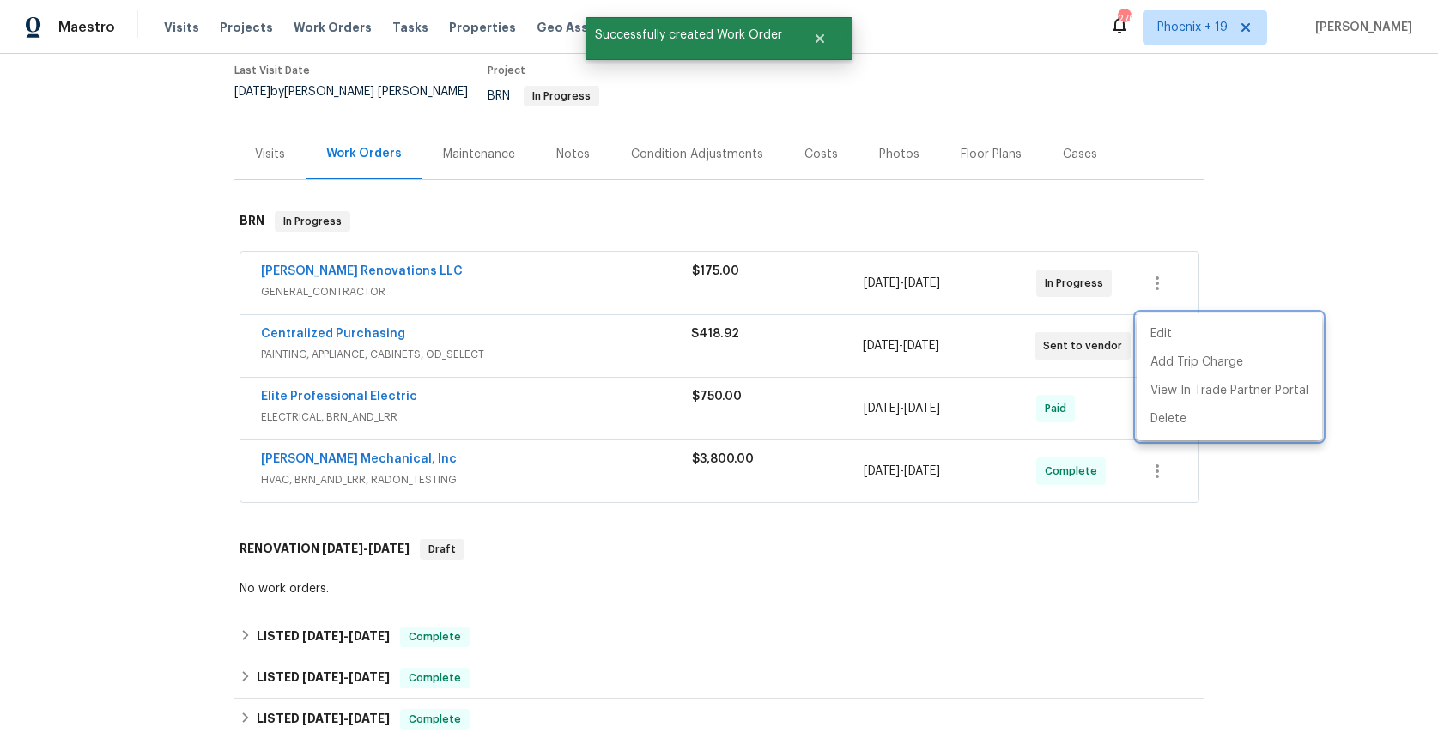
drag, startPoint x: 431, startPoint y: 306, endPoint x: 373, endPoint y: 329, distance: 61.7
click at [429, 308] on div at bounding box center [719, 369] width 1438 height 739
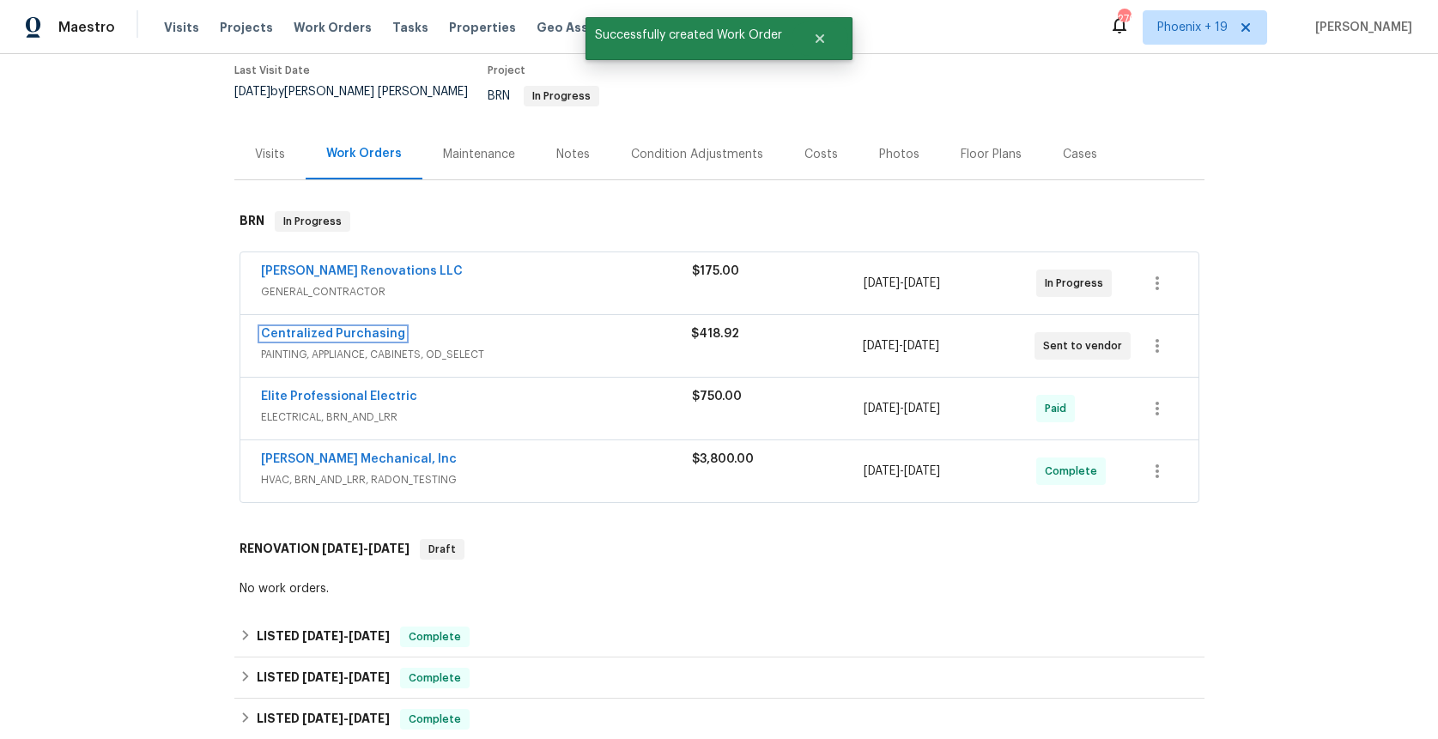
click at [360, 328] on link "Centralized Purchasing" at bounding box center [333, 334] width 144 height 12
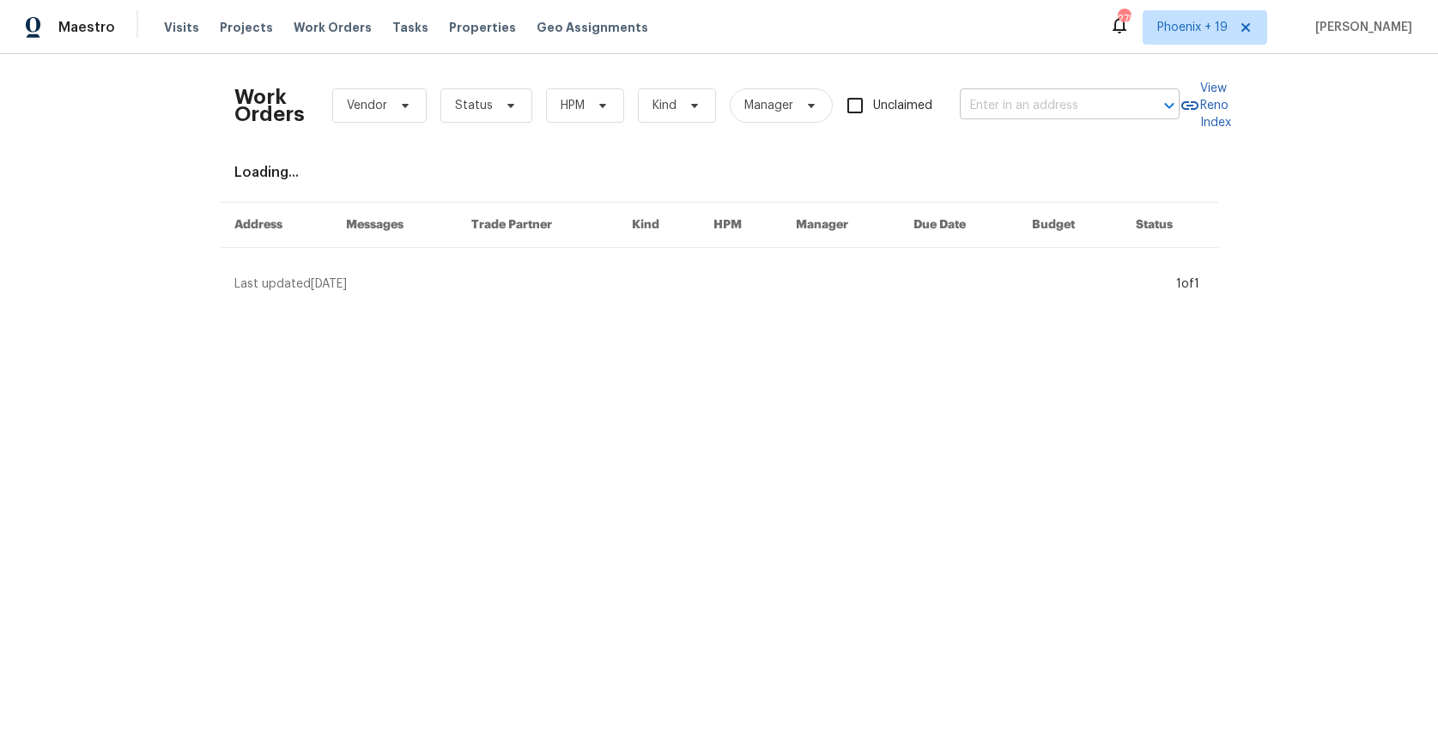
click at [1007, 84] on div "Work Orders Vendor Status HPM Kind Manager Unclaimed ​" at bounding box center [706, 106] width 945 height 76
click at [1009, 96] on input "text" at bounding box center [1046, 106] width 172 height 27
paste input "4729 Windsor Ct, San Bernardino, CA 92407"
type input "4729 Windsor Ct, San Bernardino, CA 92407"
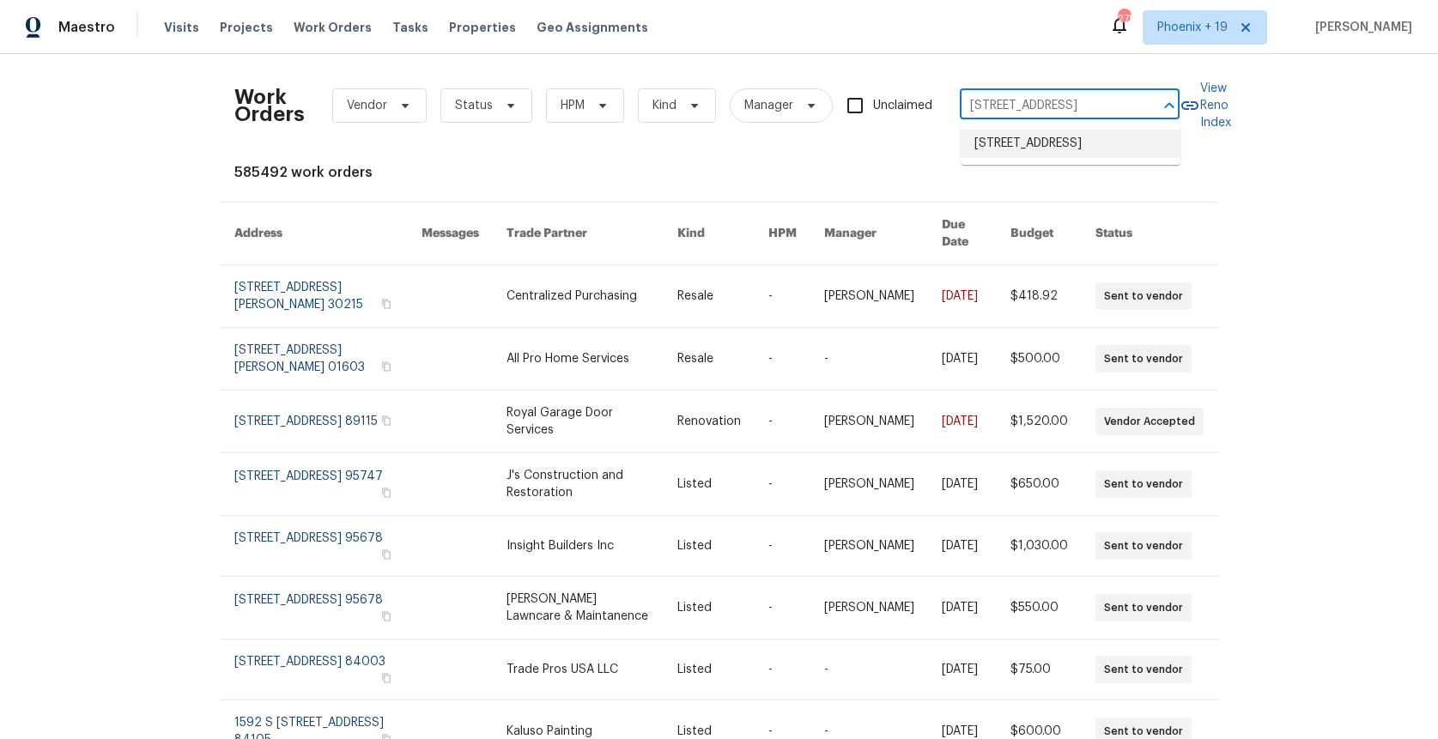
click at [1046, 150] on li "4729 Windsor Ct, San Bernardino, CA 92407" at bounding box center [1070, 144] width 220 height 28
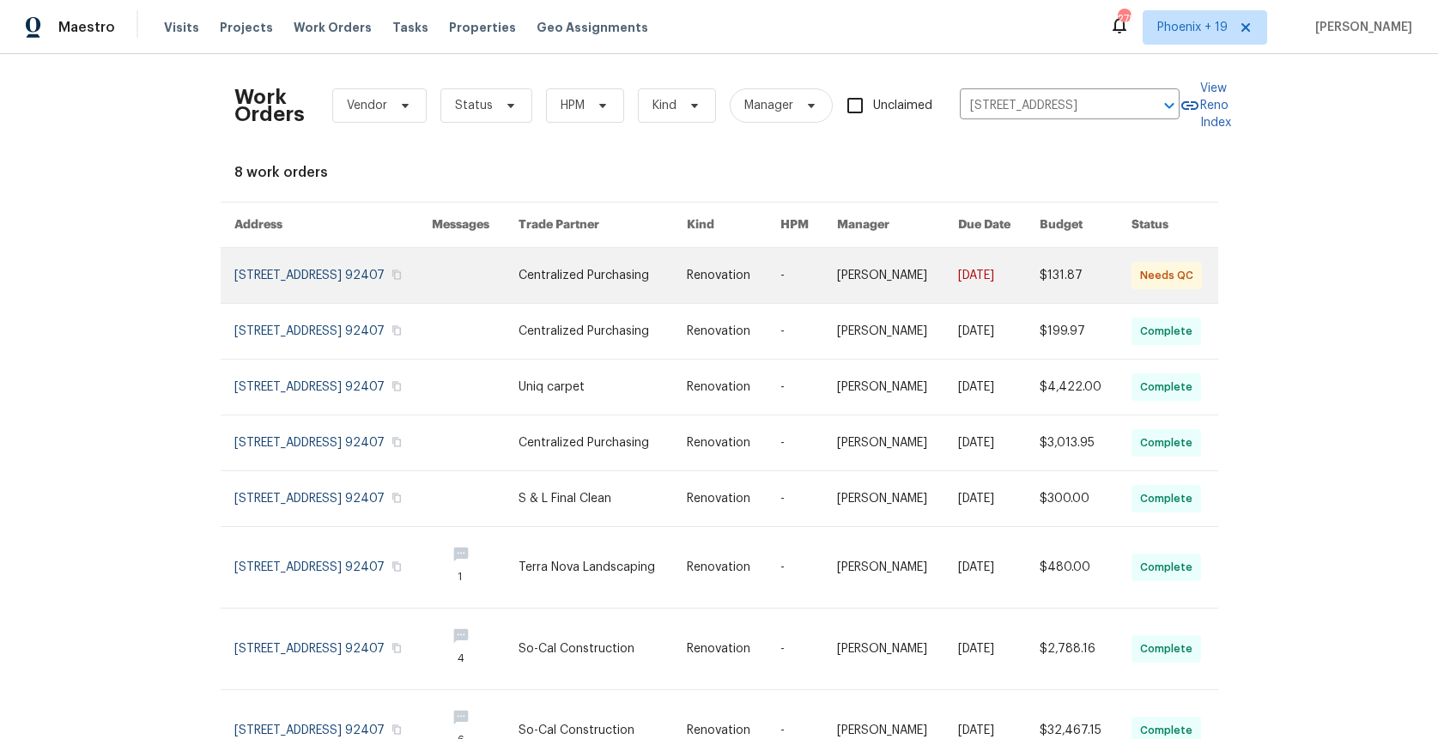
click at [565, 300] on td "Centralized Purchasing" at bounding box center [589, 276] width 168 height 56
click at [571, 291] on link at bounding box center [602, 275] width 168 height 55
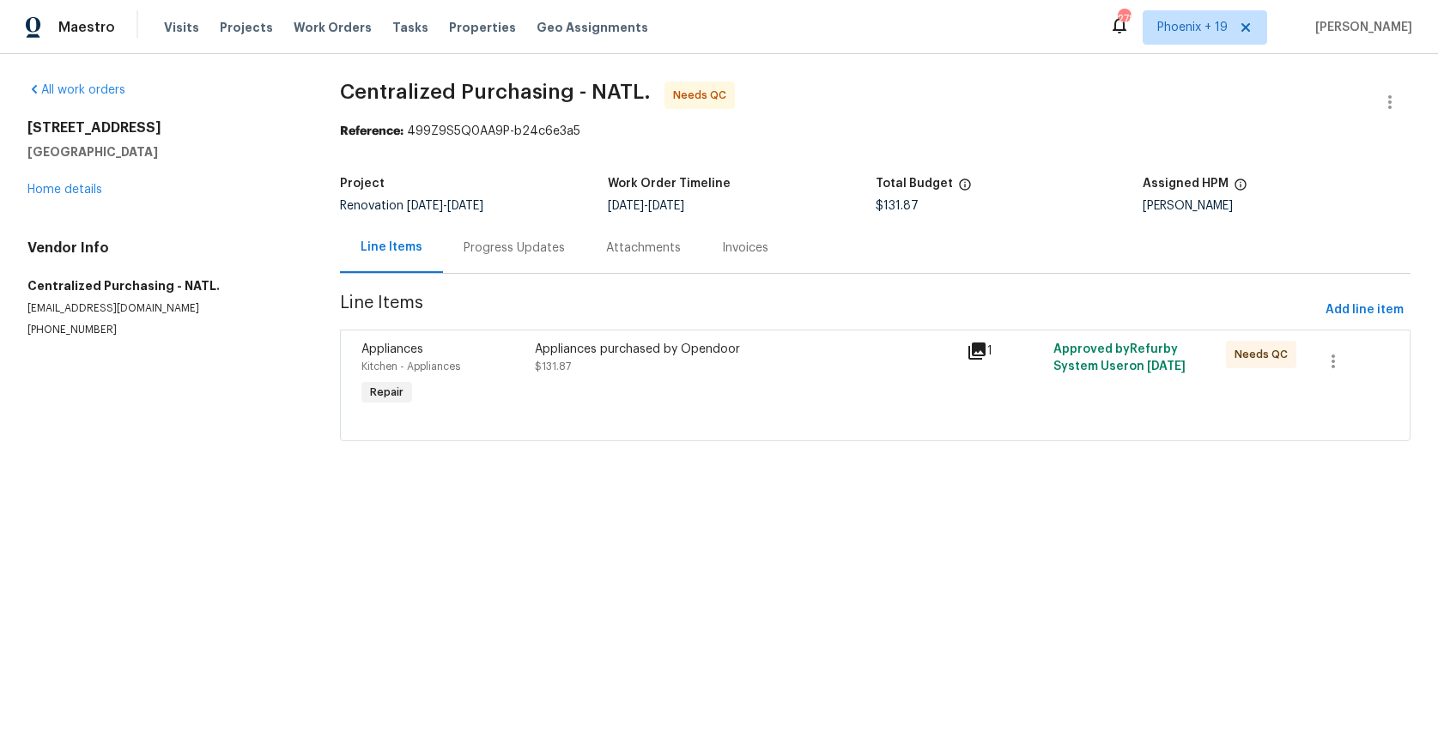
click at [739, 390] on div "Appliances purchased by Opendoor $131.87" at bounding box center [746, 375] width 433 height 79
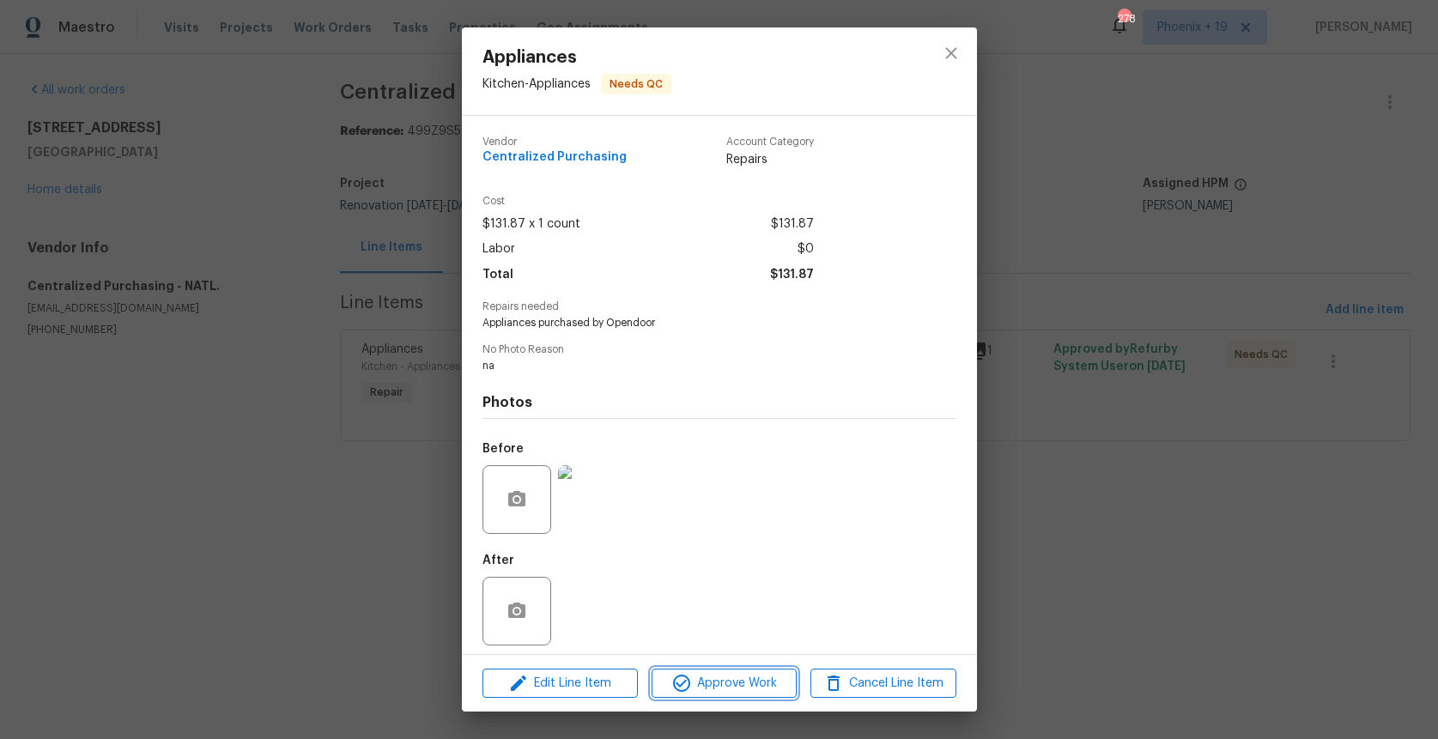
click at [750, 687] on span "Approve Work" at bounding box center [724, 683] width 135 height 21
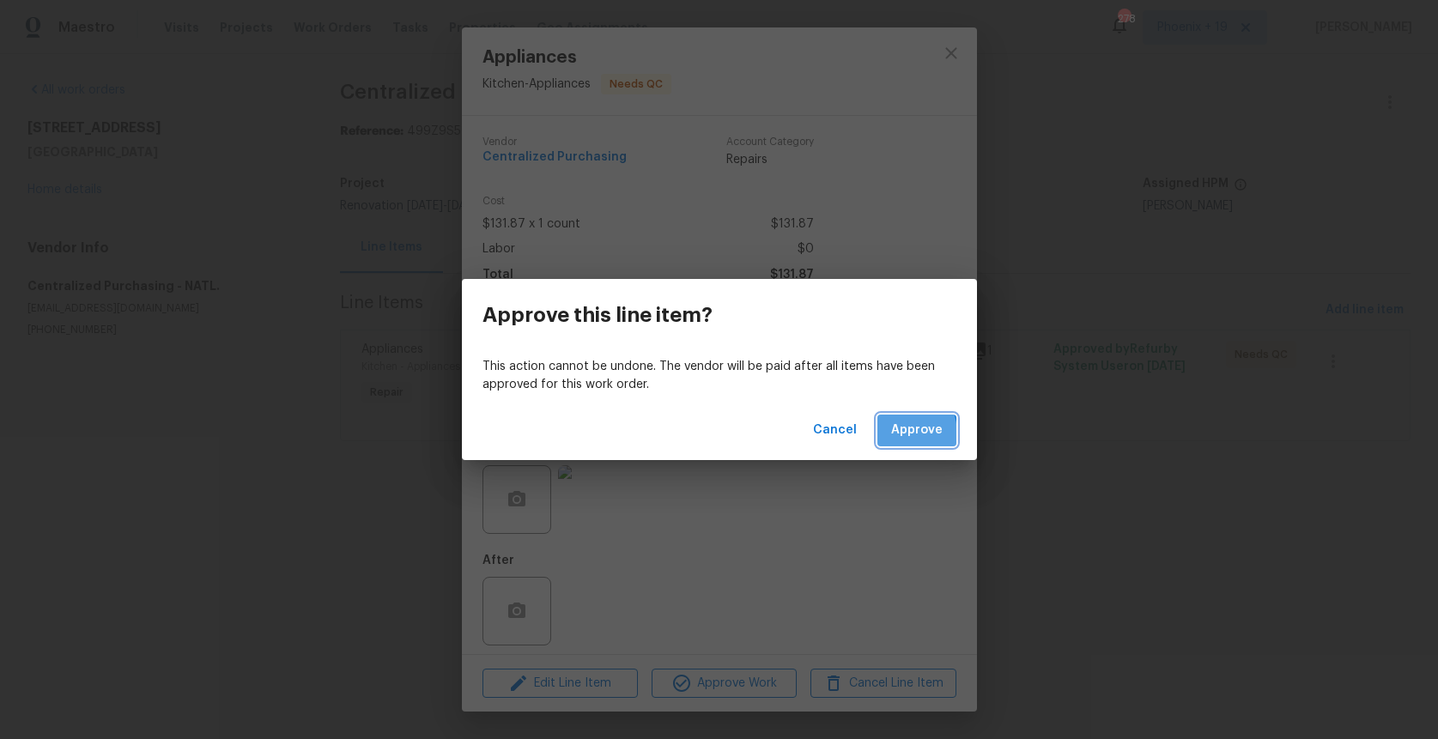
click at [890, 435] on button "Approve" at bounding box center [916, 431] width 79 height 32
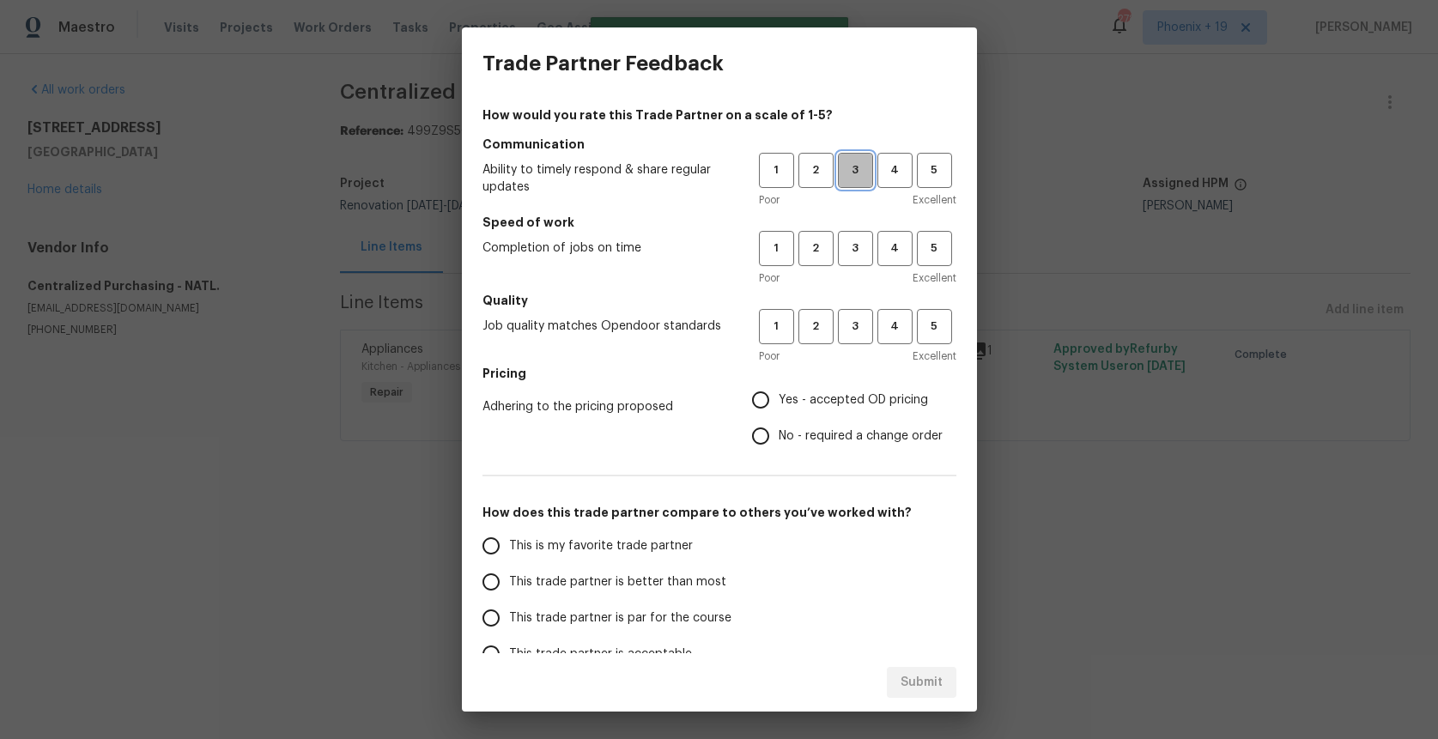
click at [857, 187] on button "3" at bounding box center [855, 170] width 35 height 35
click at [843, 261] on button "3" at bounding box center [855, 248] width 35 height 35
drag, startPoint x: 852, startPoint y: 322, endPoint x: 804, endPoint y: 395, distance: 87.4
click at [850, 324] on span "3" at bounding box center [855, 327] width 32 height 20
click at [802, 403] on span "Yes - accepted OD pricing" at bounding box center [852, 400] width 149 height 18
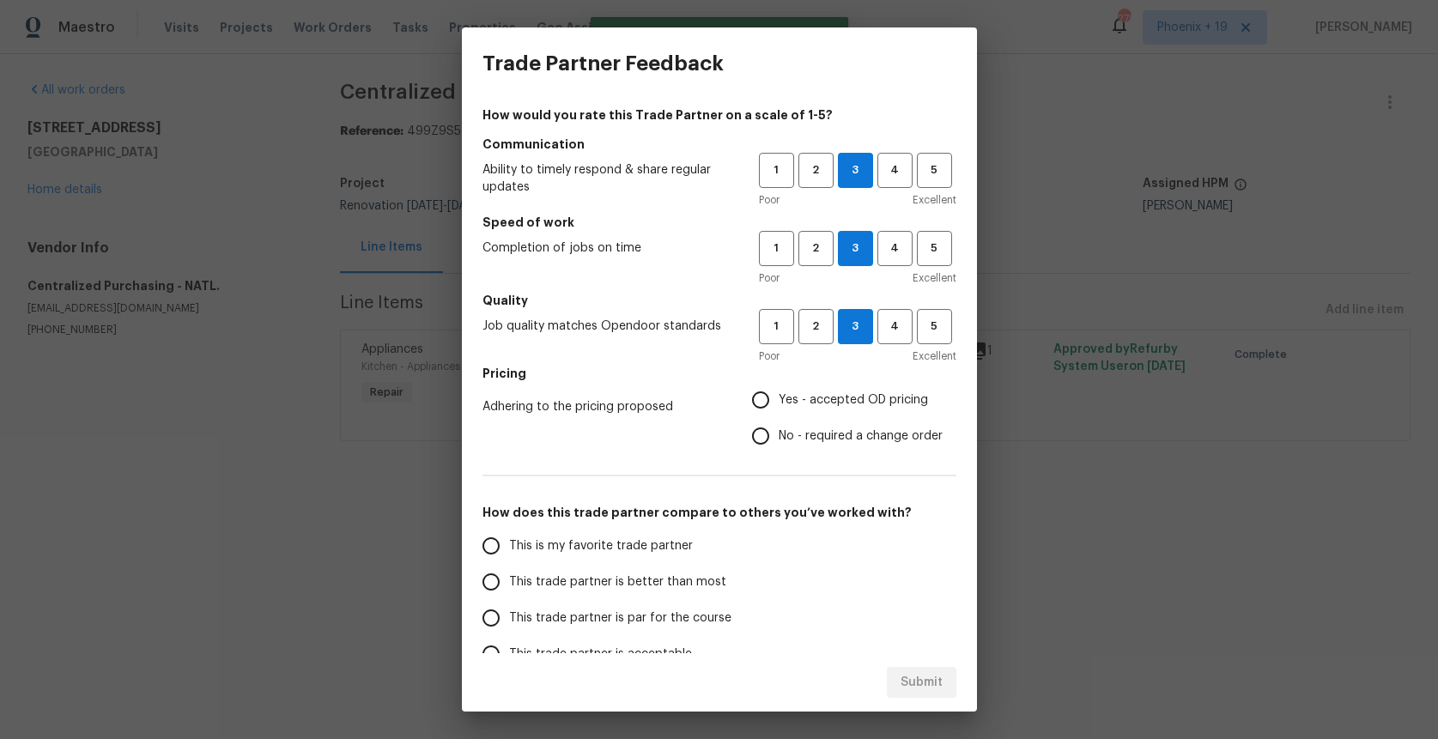
click at [778, 403] on input "Yes - accepted OD pricing" at bounding box center [760, 400] width 36 height 36
radio input "true"
drag, startPoint x: 603, startPoint y: 535, endPoint x: 625, endPoint y: 545, distance: 23.8
click at [605, 535] on label "This is my favorite trade partner" at bounding box center [608, 546] width 271 height 36
click at [509, 535] on input "This is my favorite trade partner" at bounding box center [491, 546] width 36 height 36
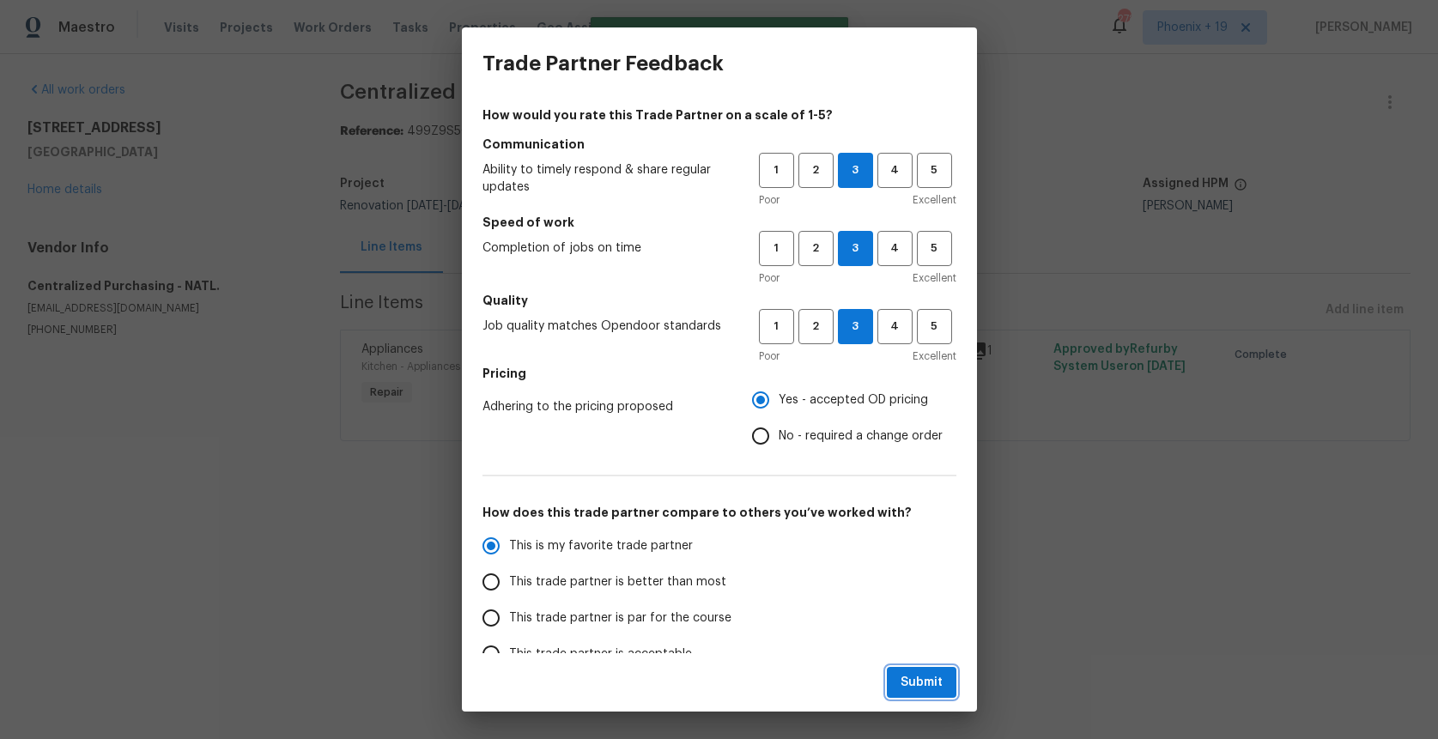
click at [952, 683] on button "Submit" at bounding box center [922, 683] width 70 height 32
radio input "true"
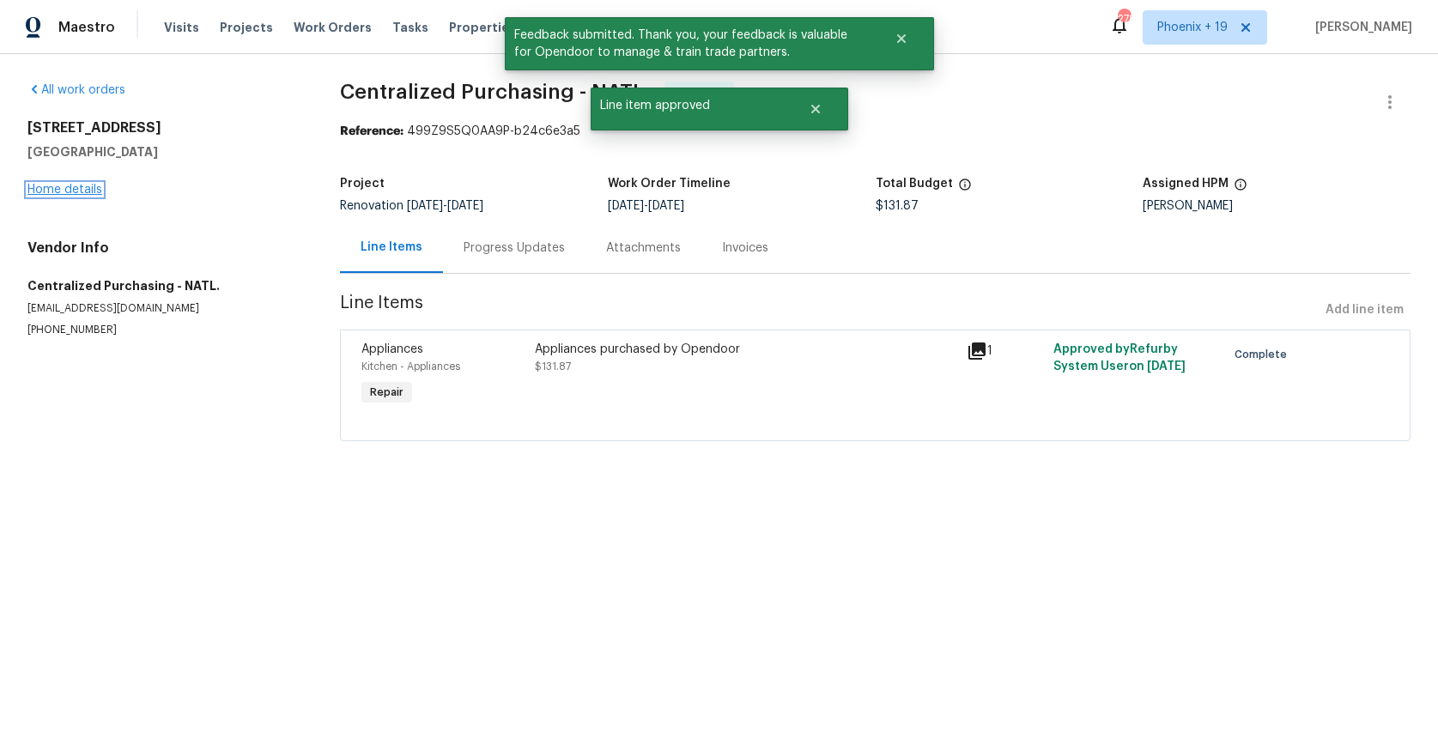
click at [51, 195] on link "Home details" at bounding box center [64, 190] width 75 height 12
